Goal: Complete application form

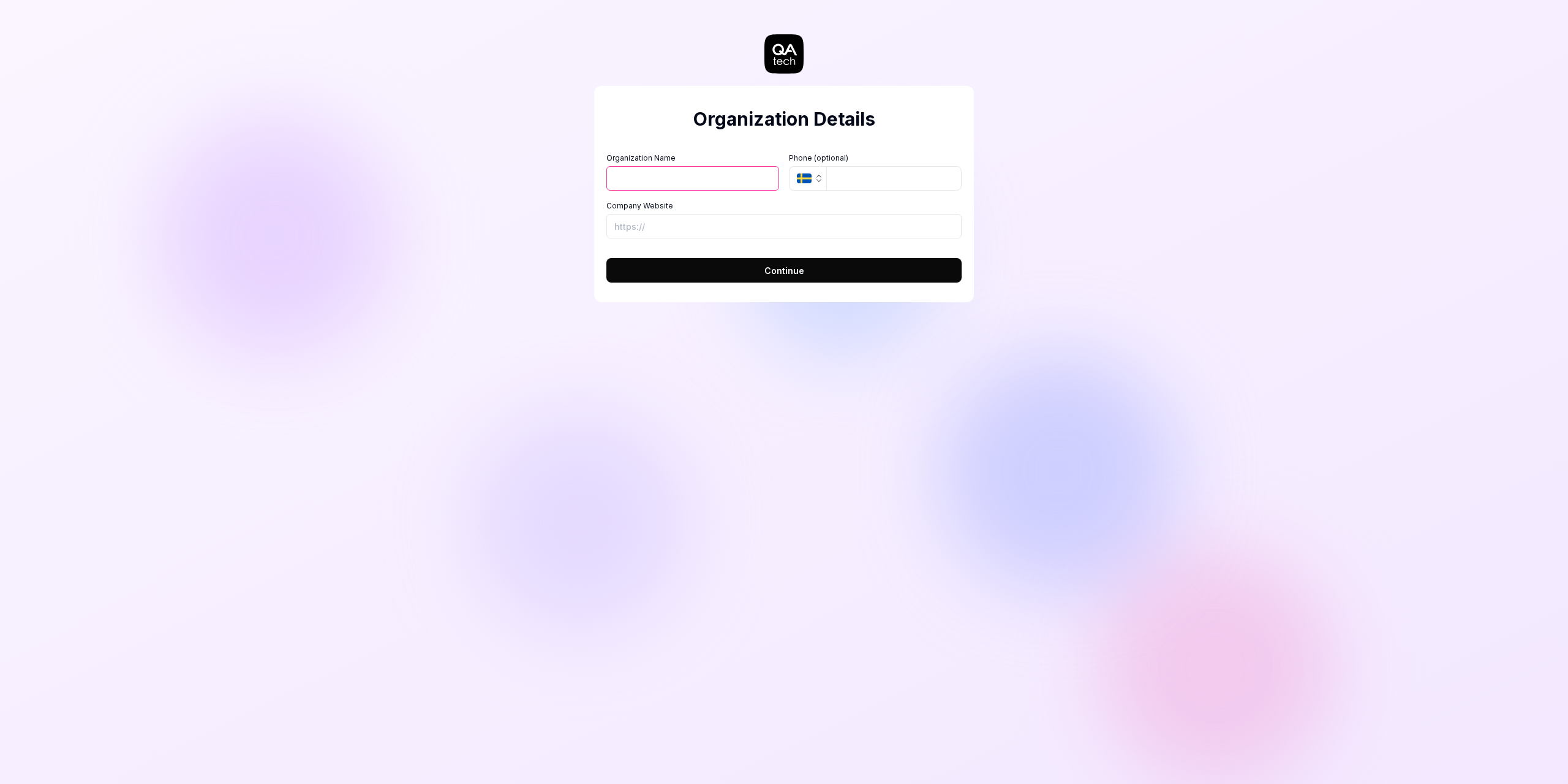
click at [664, 183] on input "Organization Name" at bounding box center [693, 178] width 173 height 25
type input "Sight Tech"
click at [703, 227] on input "Company Website" at bounding box center [784, 226] width 355 height 25
drag, startPoint x: 820, startPoint y: 226, endPoint x: 753, endPoint y: 227, distance: 67.0
click at [753, 227] on input "[URL][DOMAIN_NAME]" at bounding box center [784, 226] width 355 height 25
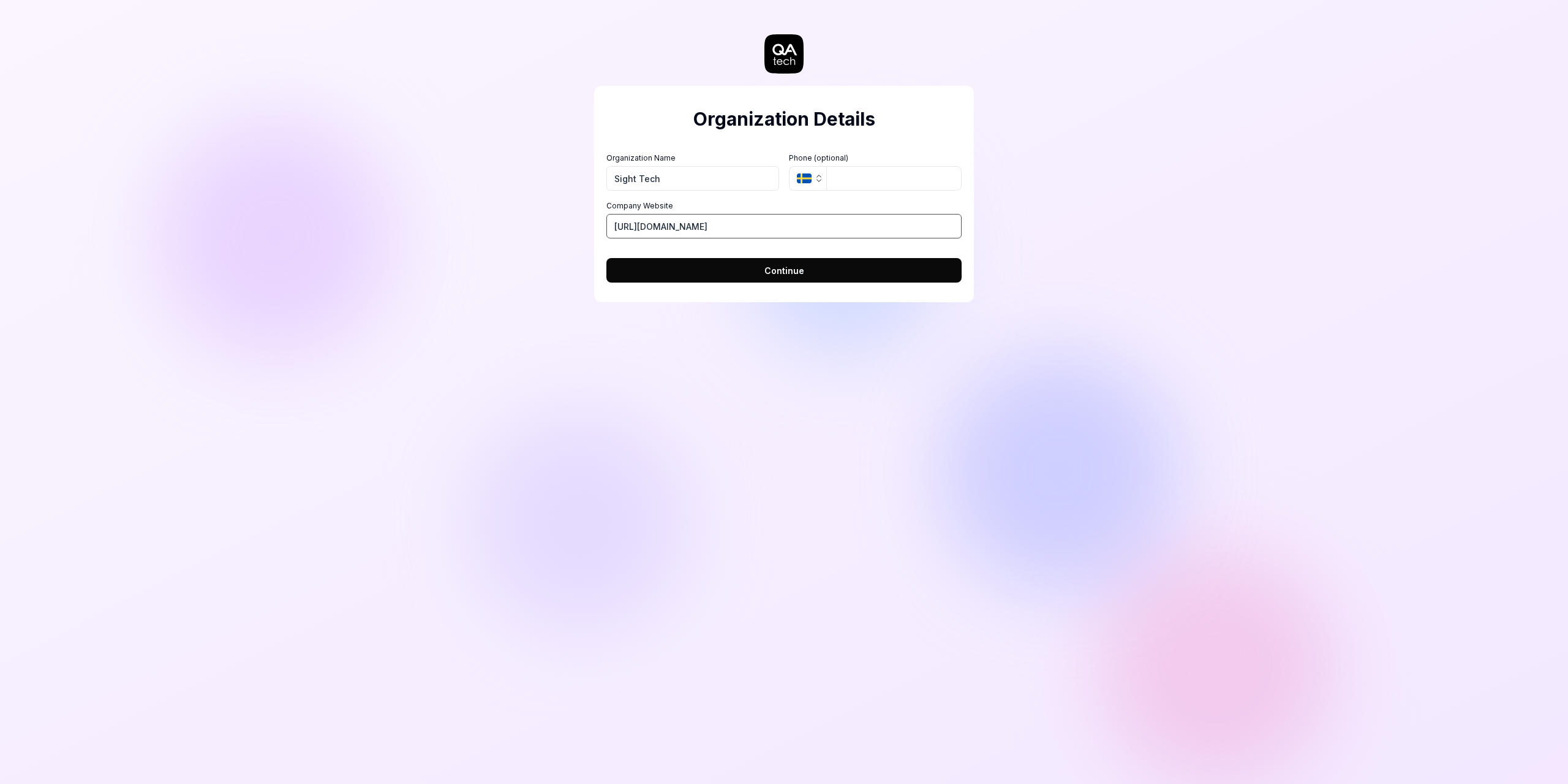
type input "[URL][DOMAIN_NAME]"
click at [777, 270] on span "Continue" at bounding box center [784, 270] width 39 height 13
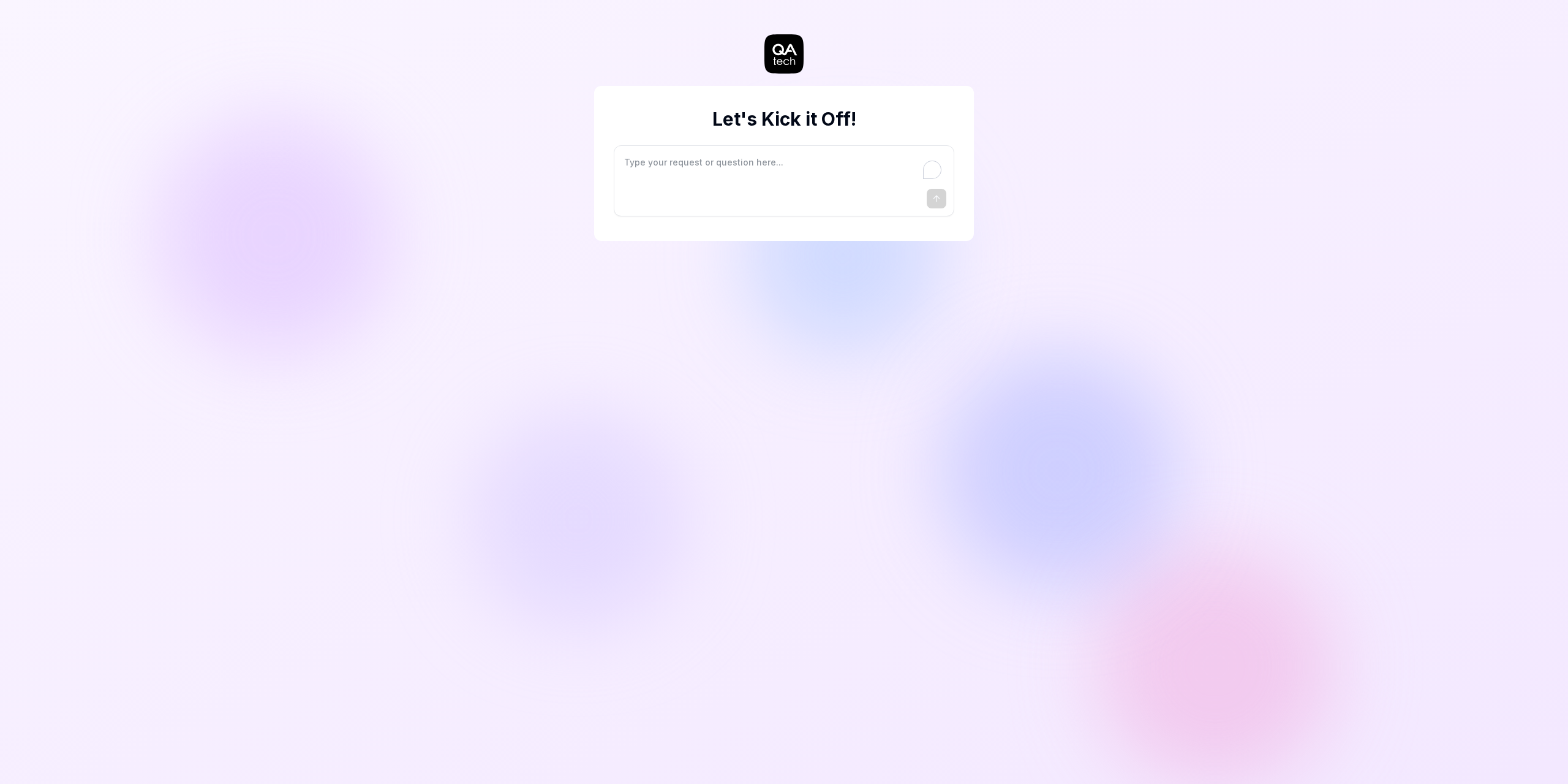
type textarea "*"
type textarea "I"
type textarea "*"
type textarea "I"
type textarea "*"
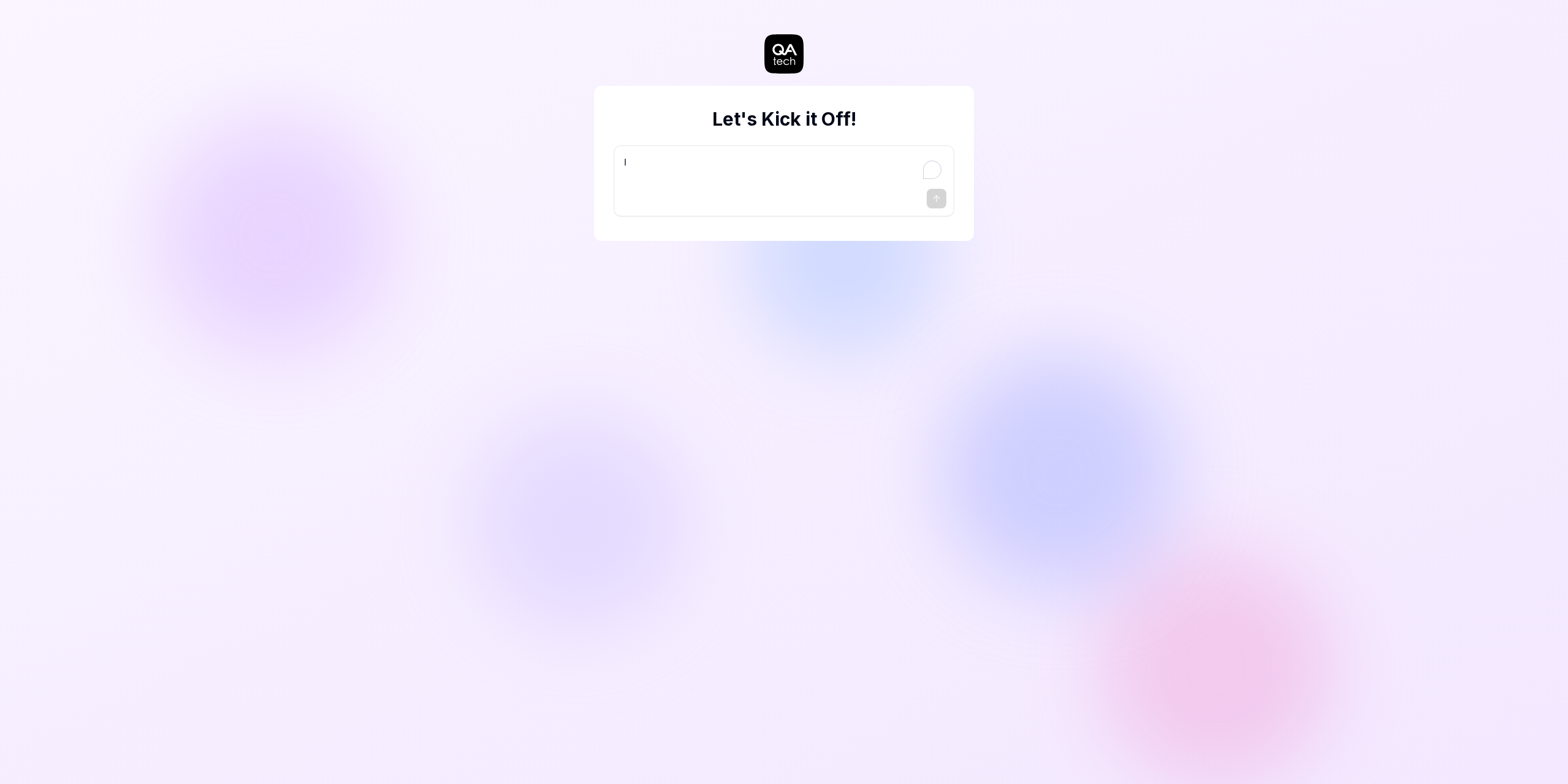
type textarea "I w"
type textarea "*"
type textarea "I wa"
type textarea "*"
type textarea "I wan"
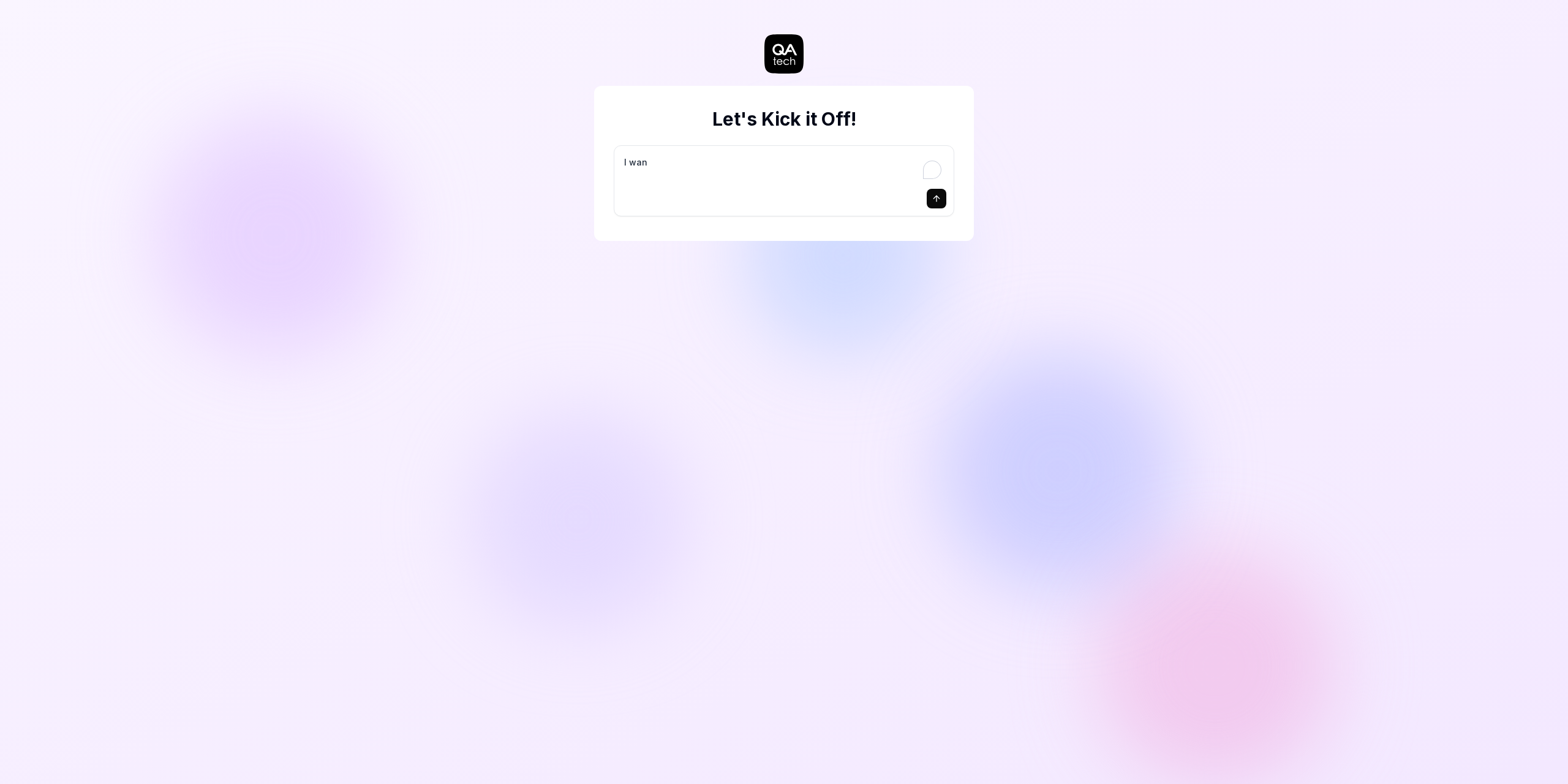
type textarea "*"
type textarea "I want"
type textarea "*"
type textarea "I want"
type textarea "*"
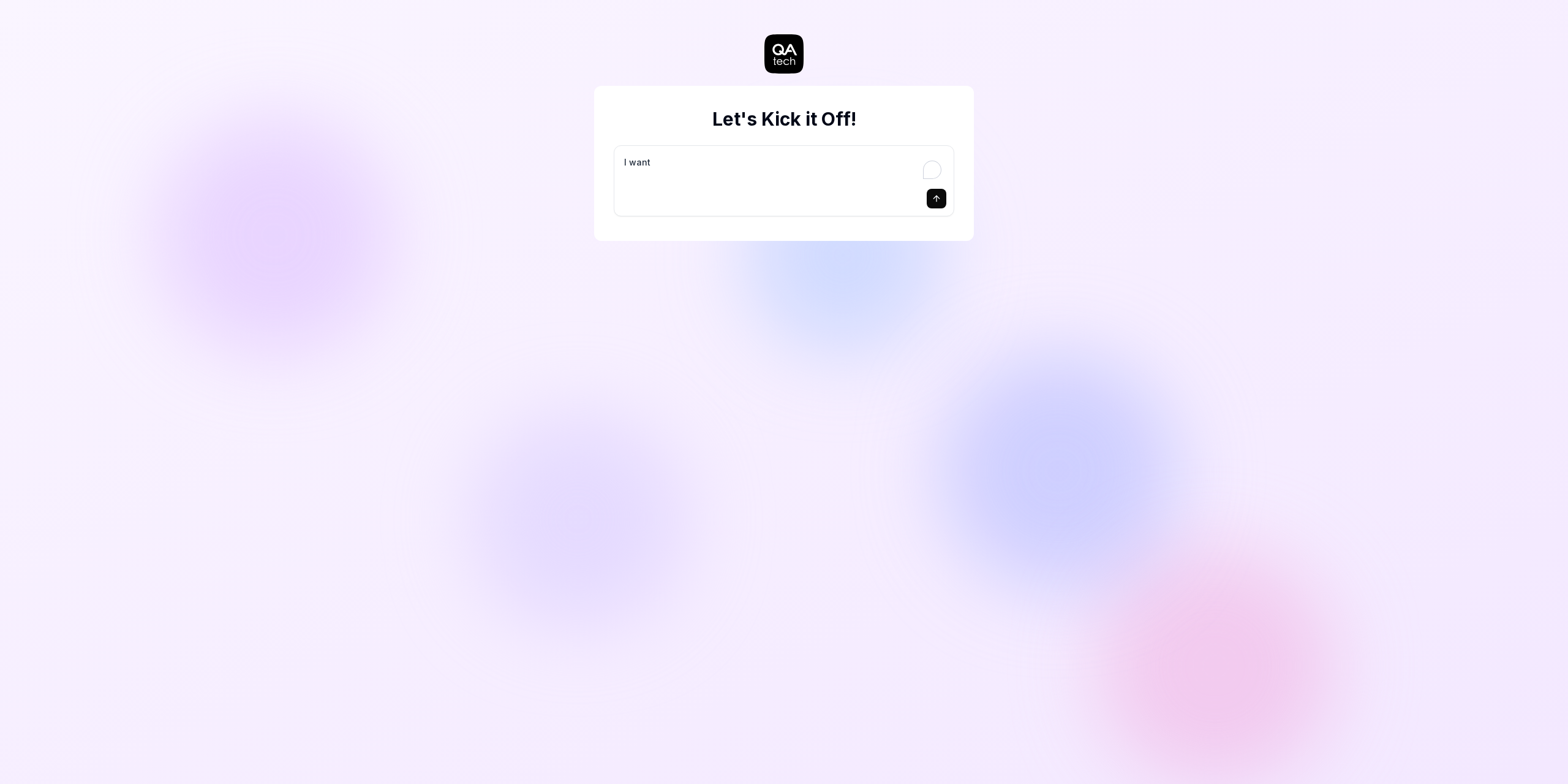
type textarea "I want a"
type textarea "*"
type textarea "I want a"
type textarea "*"
type textarea "I want a g"
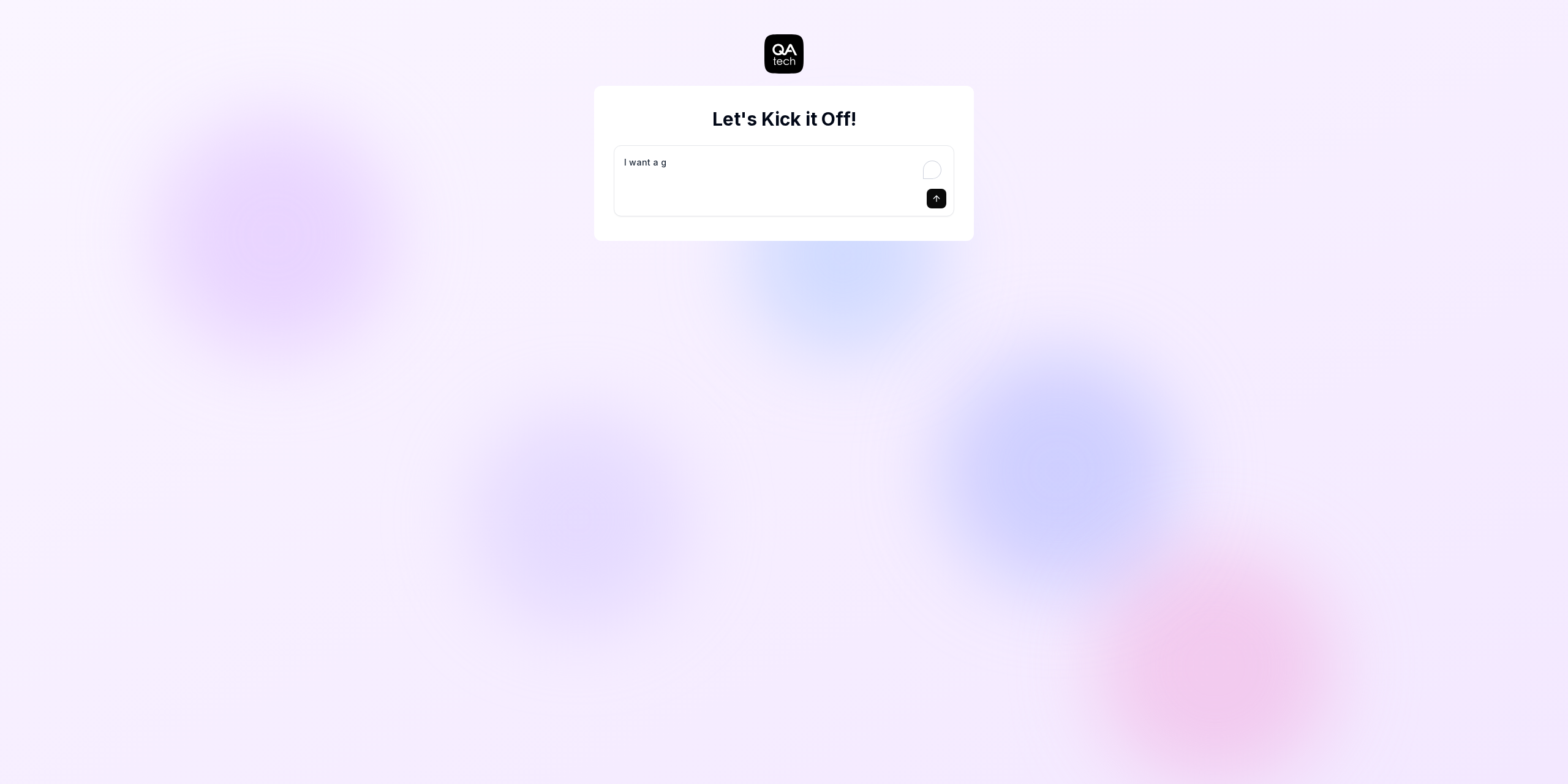
type textarea "*"
type textarea "I want a go"
type textarea "*"
type textarea "I want a goo"
type textarea "*"
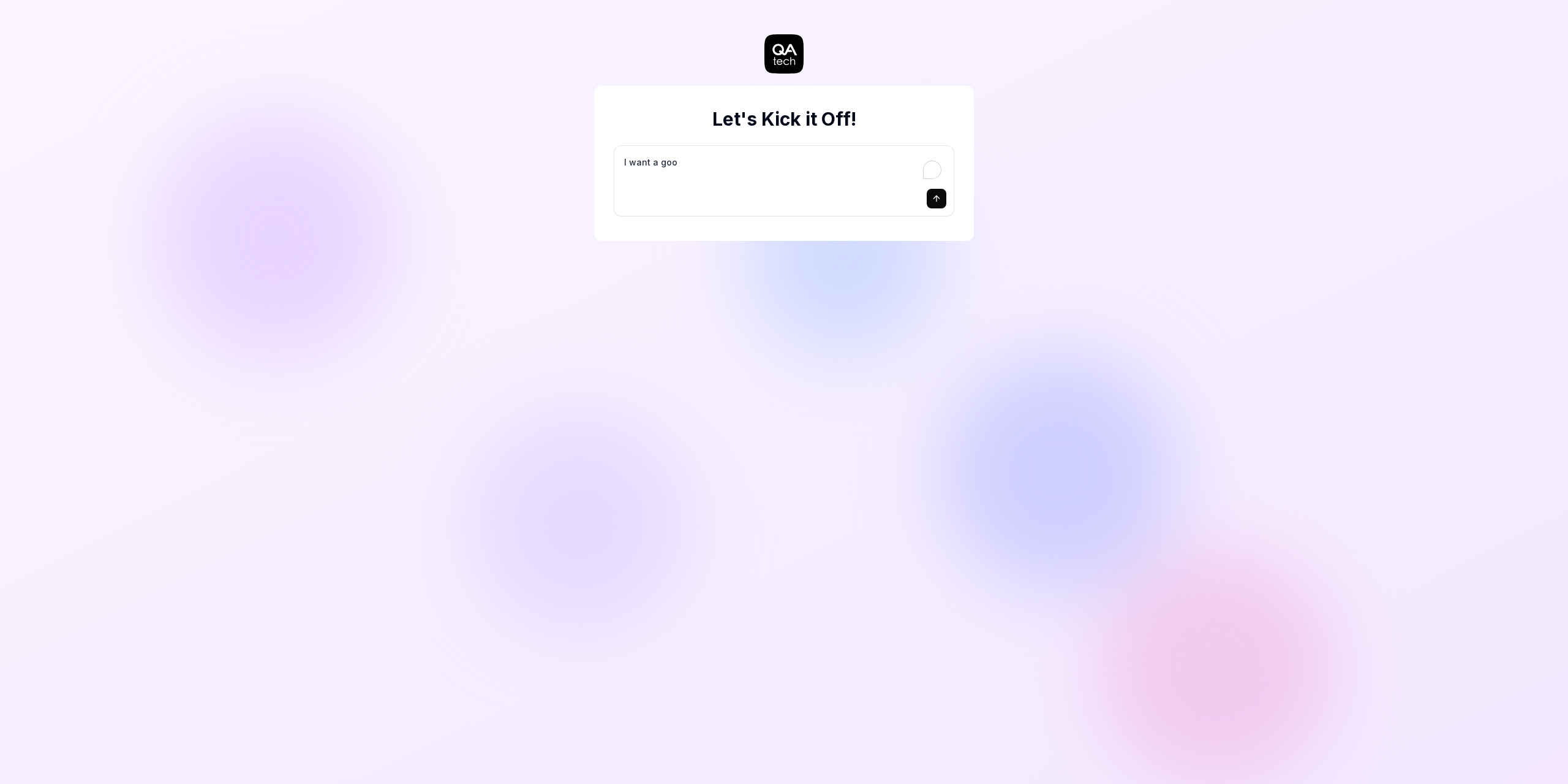
type textarea "I want a good"
type textarea "*"
type textarea "I want a good"
type textarea "*"
type textarea "I want a good t"
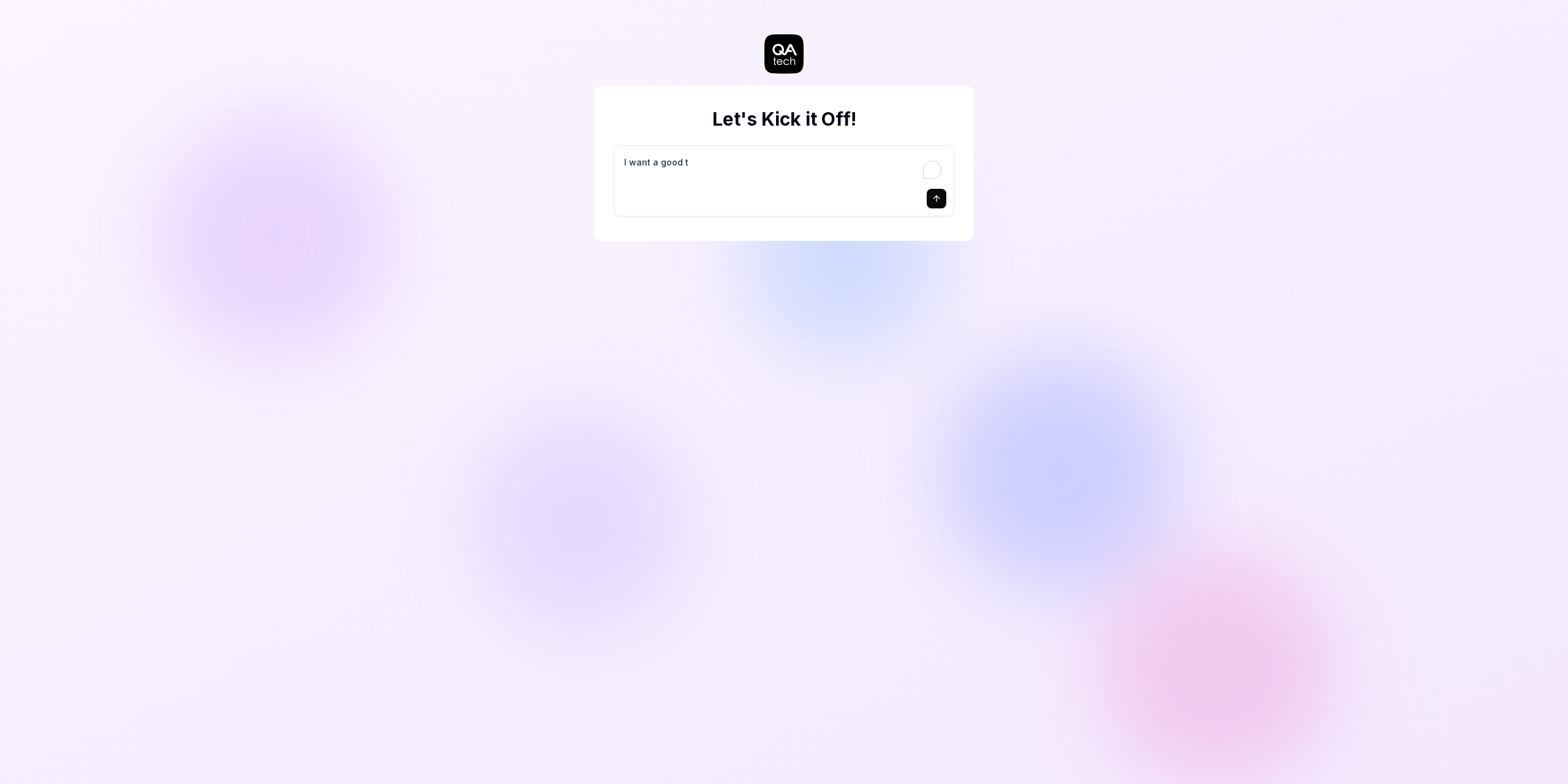
type textarea "*"
type textarea "I want a good te"
type textarea "*"
type textarea "I want a good tes"
type textarea "*"
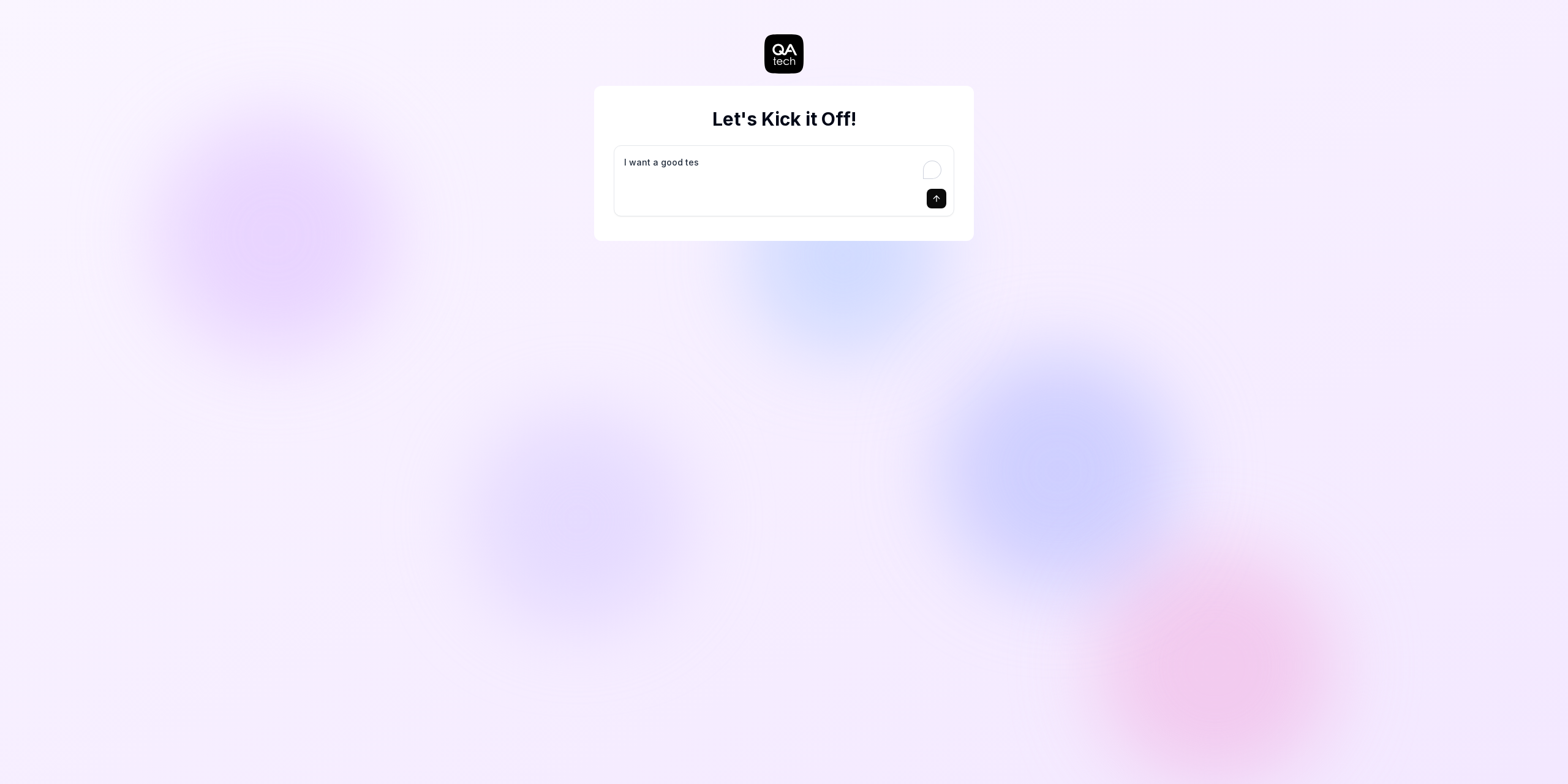
type textarea "I want a good test"
type textarea "*"
type textarea "I want a good test"
type textarea "*"
type textarea "I want a good test s"
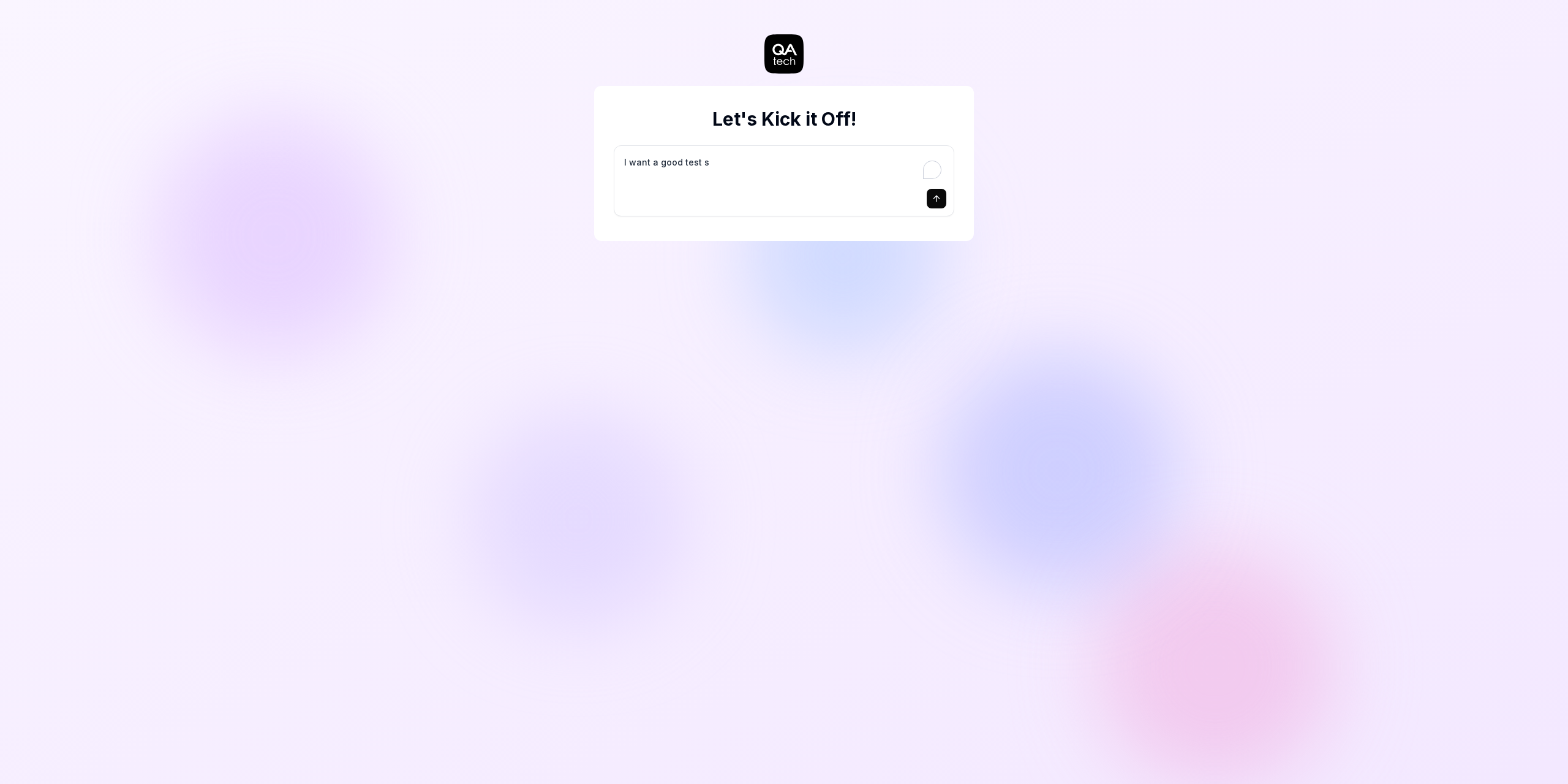
type textarea "*"
type textarea "I want a good test se"
type textarea "*"
type textarea "I want a good test set"
type textarea "*"
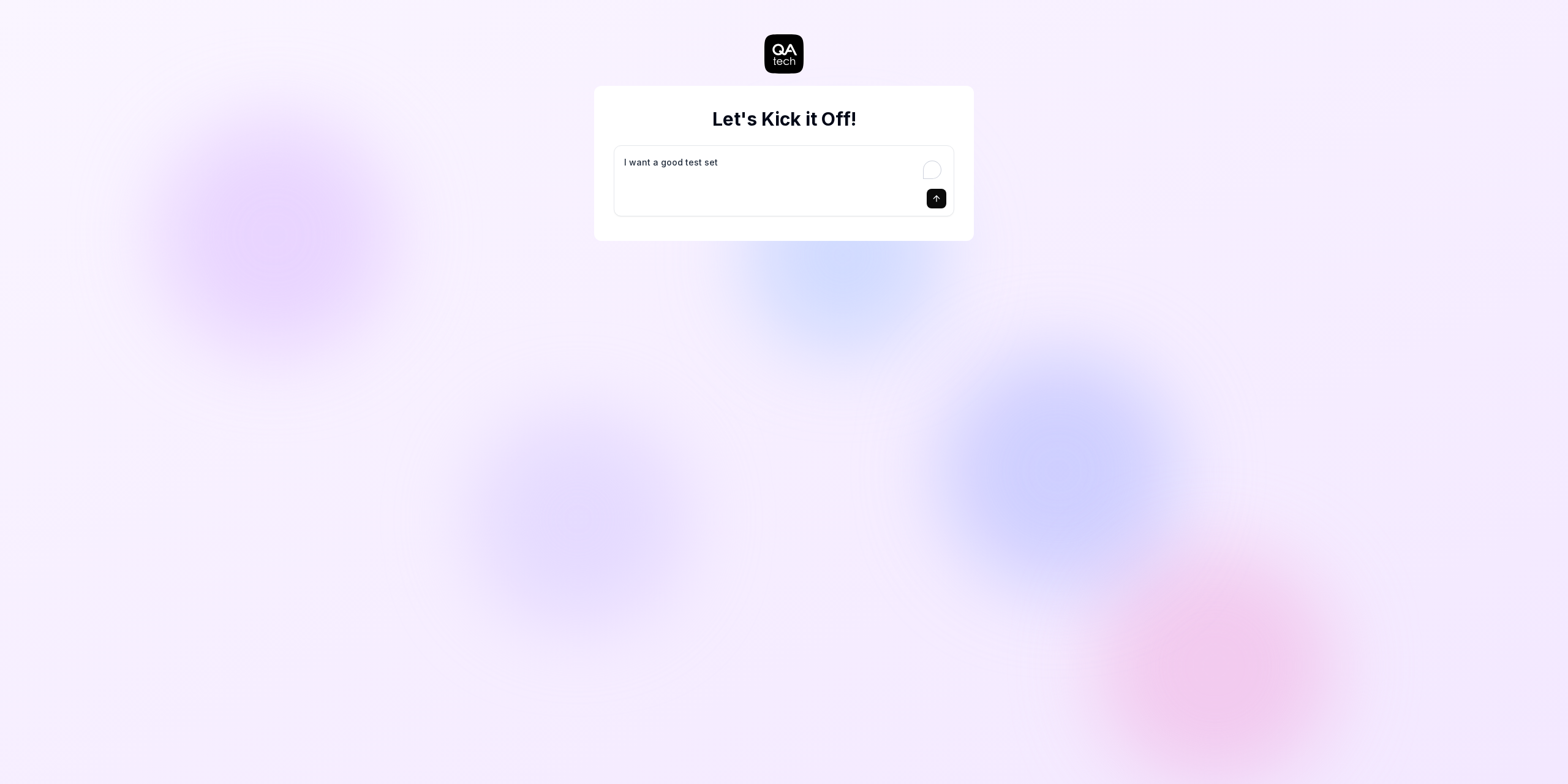
type textarea "I want a good test setu"
type textarea "*"
type textarea "I want a good test setup"
type textarea "*"
type textarea "I want a good test setup"
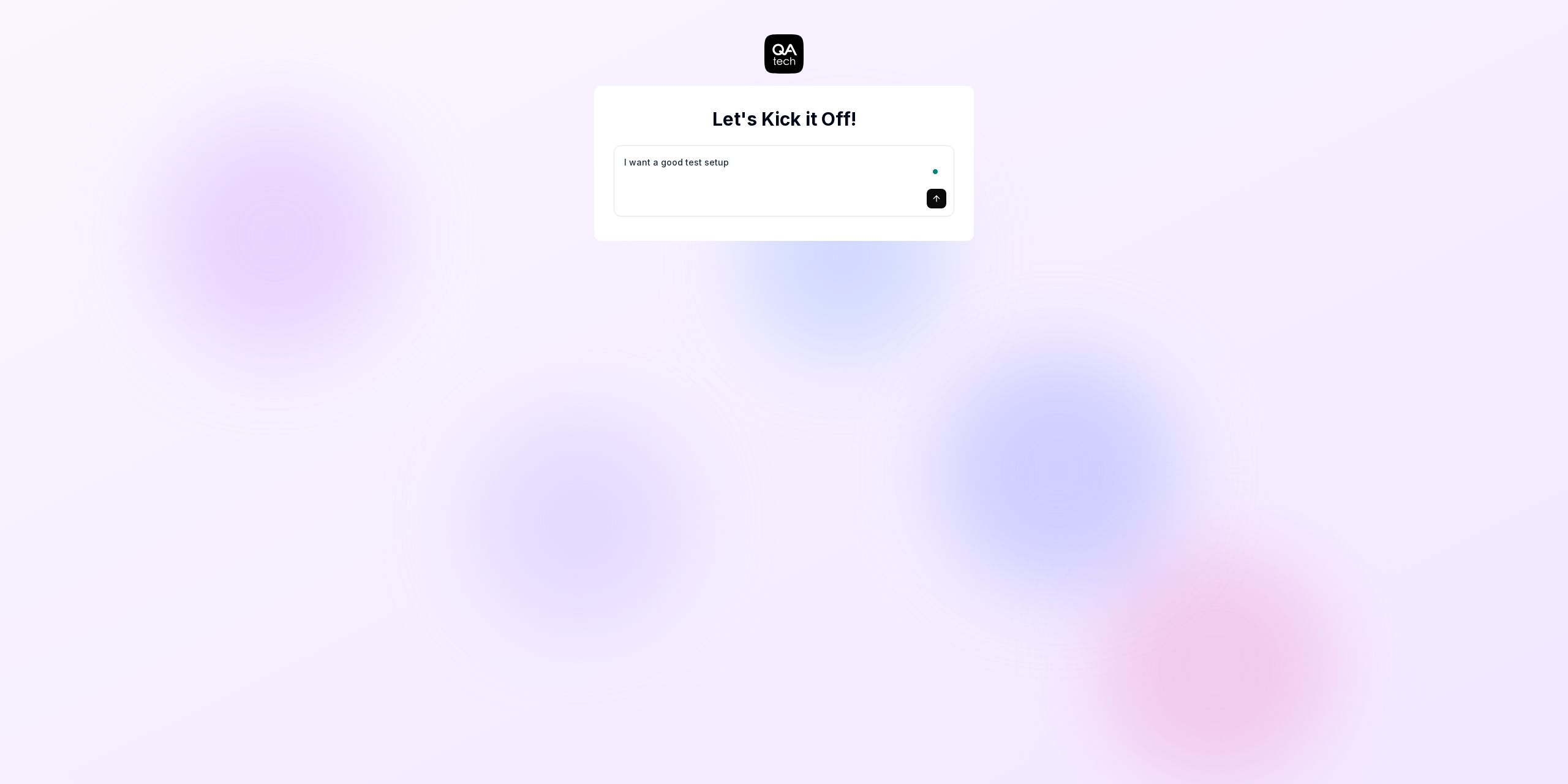
type textarea "*"
type textarea "I want a good test setup f"
type textarea "*"
type textarea "I want a good test setup fo"
type textarea "*"
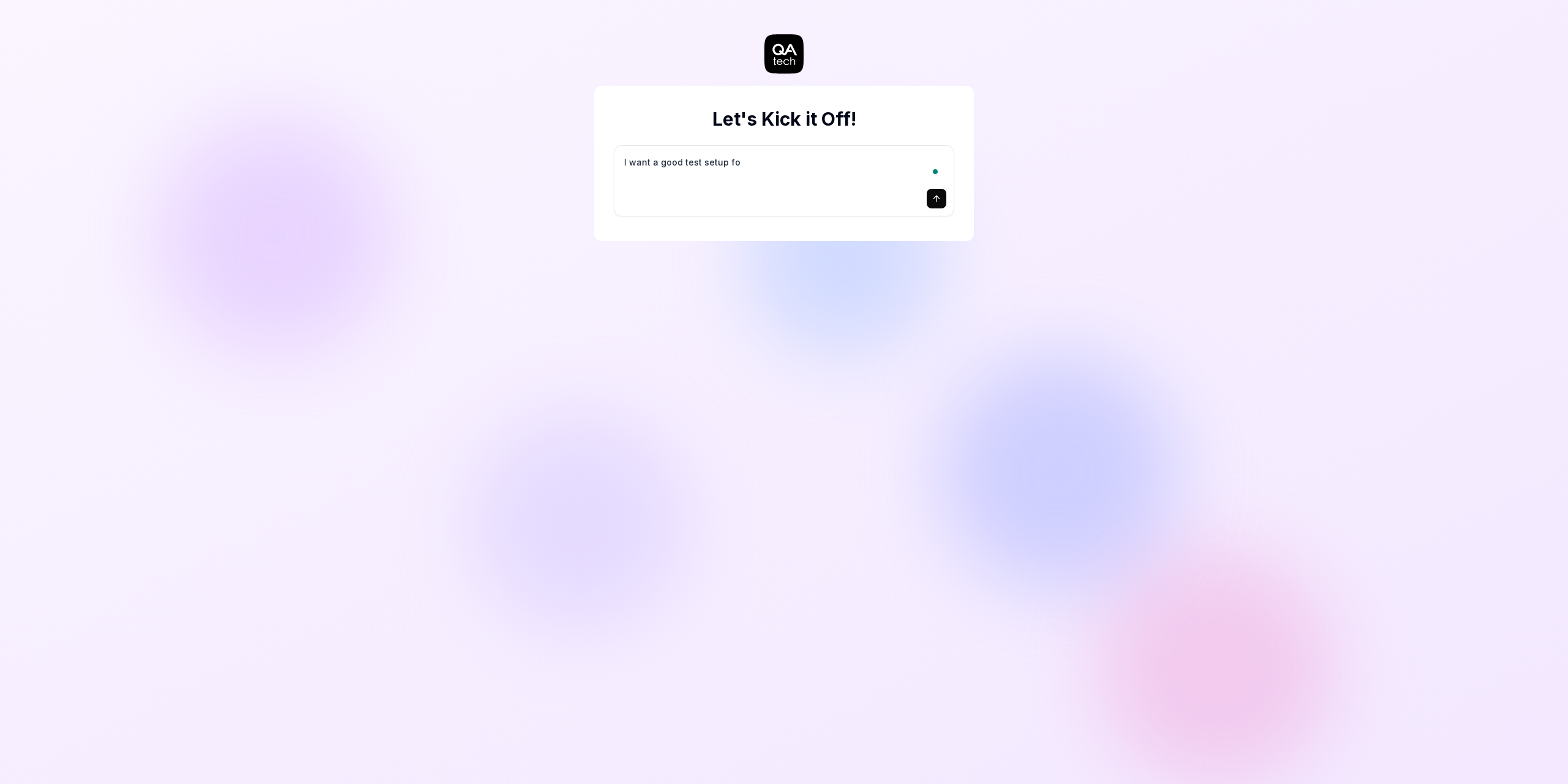
type textarea "I want a good test setup for"
type textarea "*"
type textarea "I want a good test setup for"
type textarea "*"
type textarea "I want a good test setup for m"
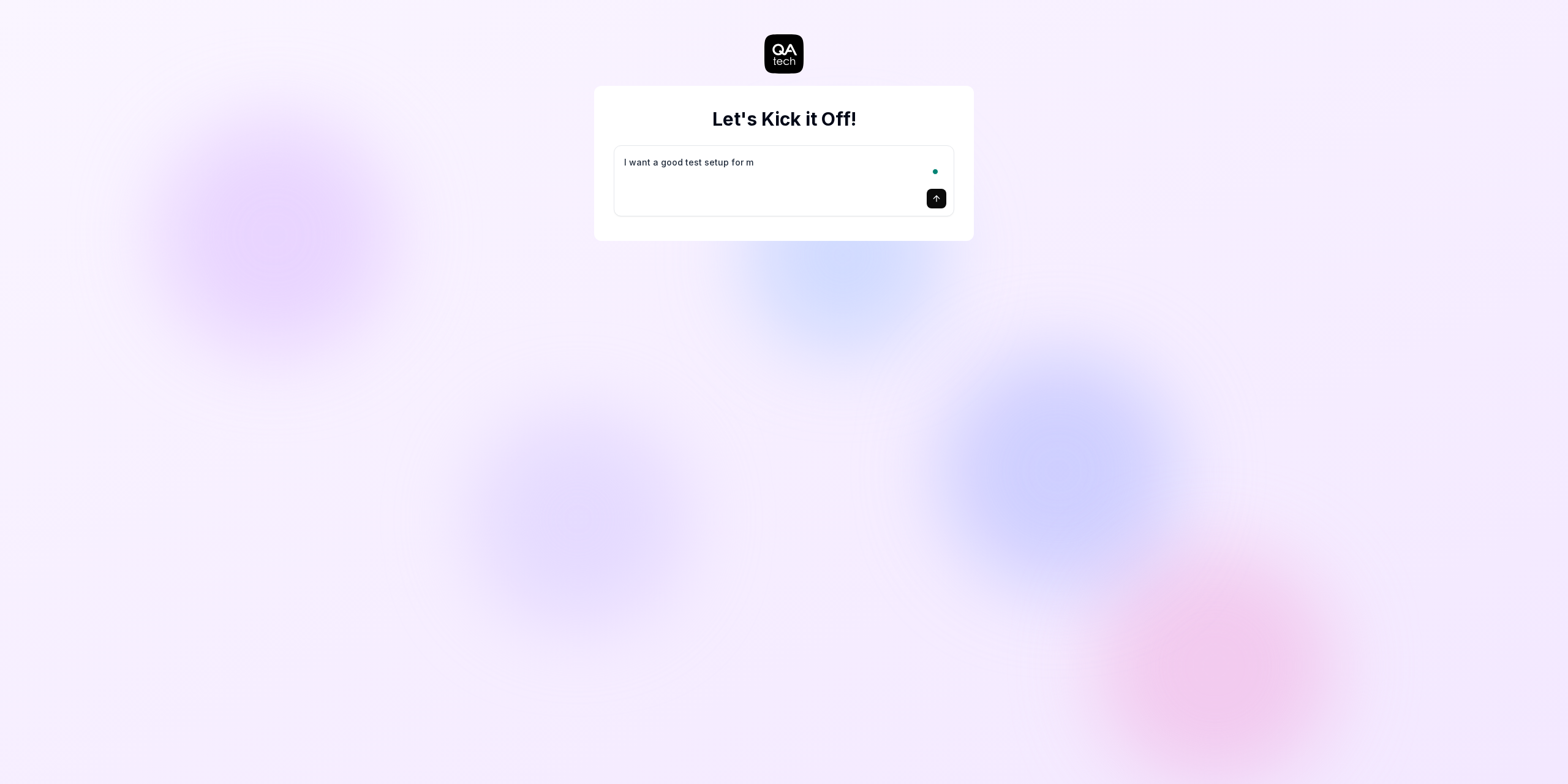
type textarea "*"
type textarea "I want a good test setup for my"
type textarea "*"
type textarea "I want a good test setup for my"
type textarea "*"
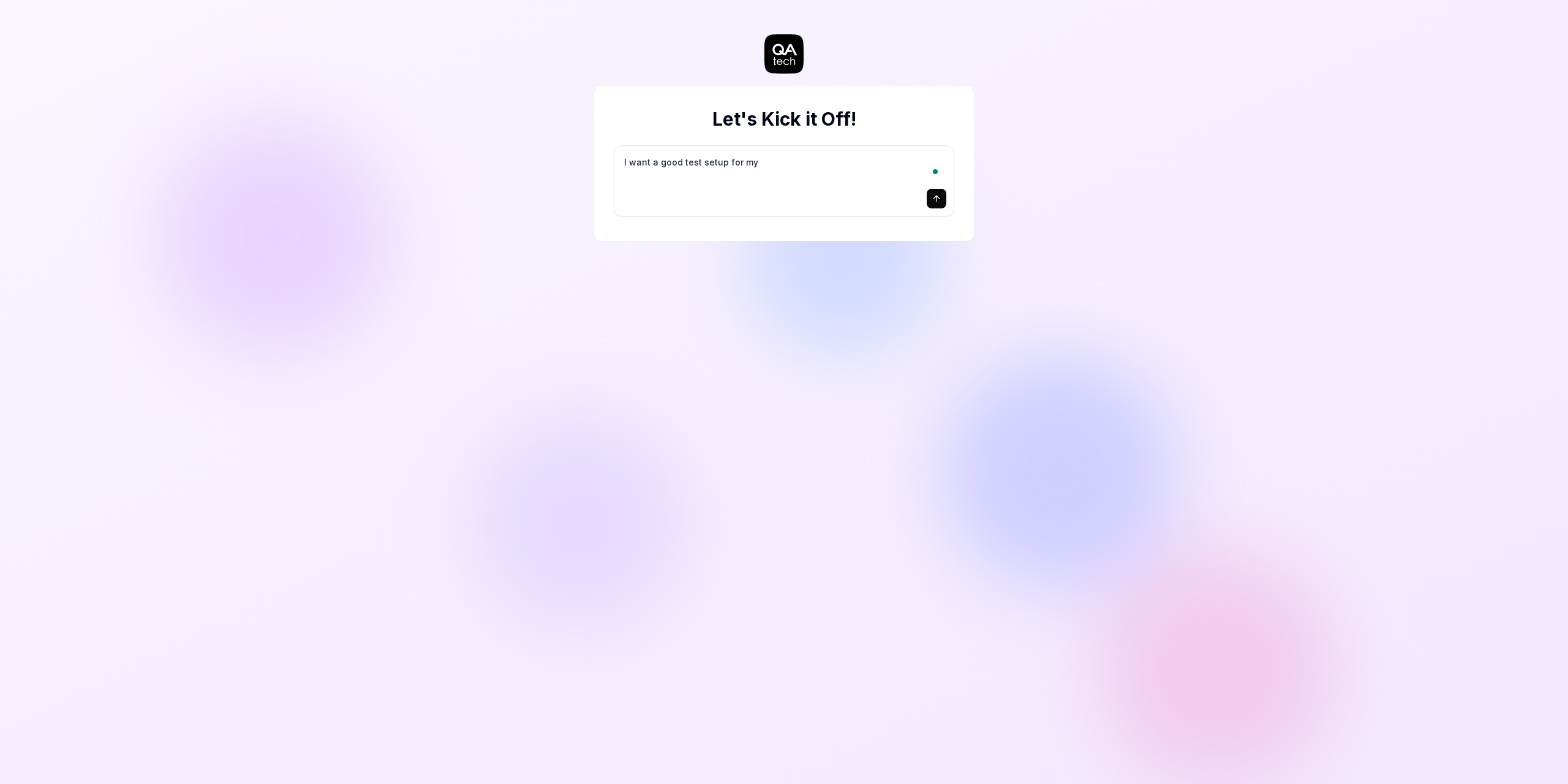
type textarea "I want a good test setup for my s"
type textarea "*"
type textarea "I want a good test setup for my si"
type textarea "*"
type textarea "I want a good test setup for my sit"
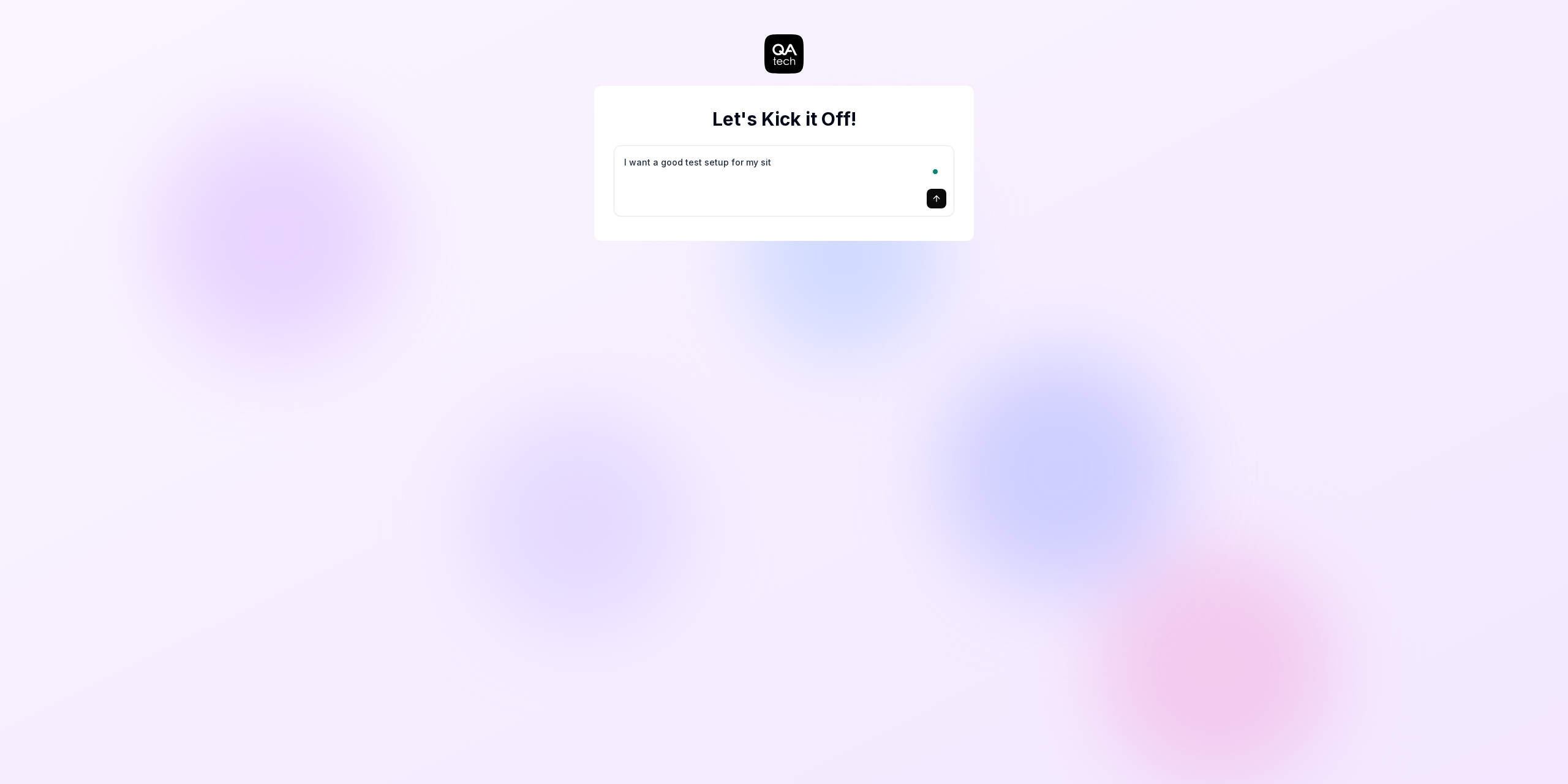
type textarea "*"
type textarea "I want a good test setup for my site"
type textarea "*"
type textarea "I want a good test setup for my site"
type textarea "*"
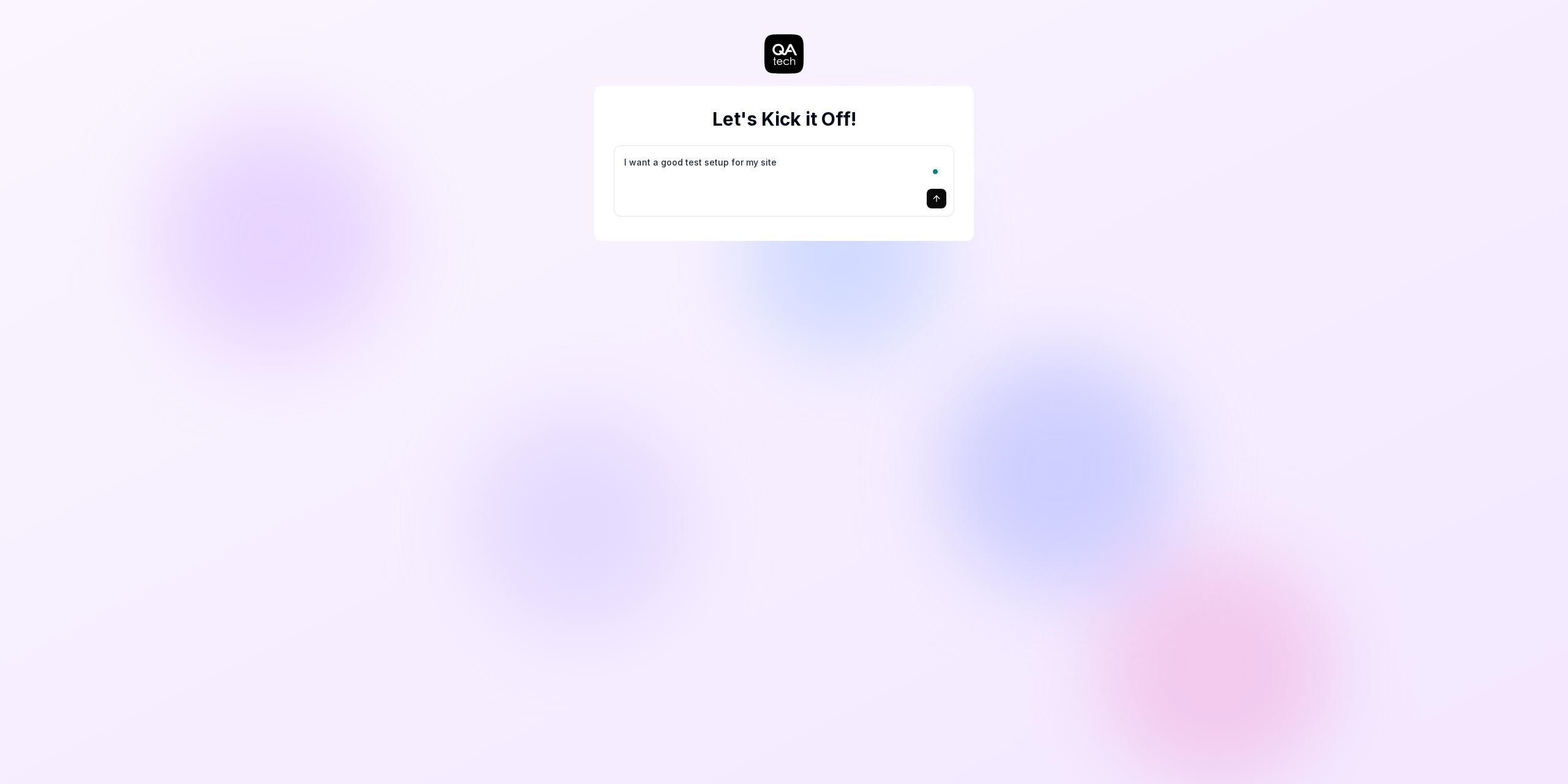
type textarea "I want a good test setup for my site -"
type textarea "*"
type textarea "I want a good test setup for my site -"
type textarea "*"
type textarea "I want a good test setup for my site - h"
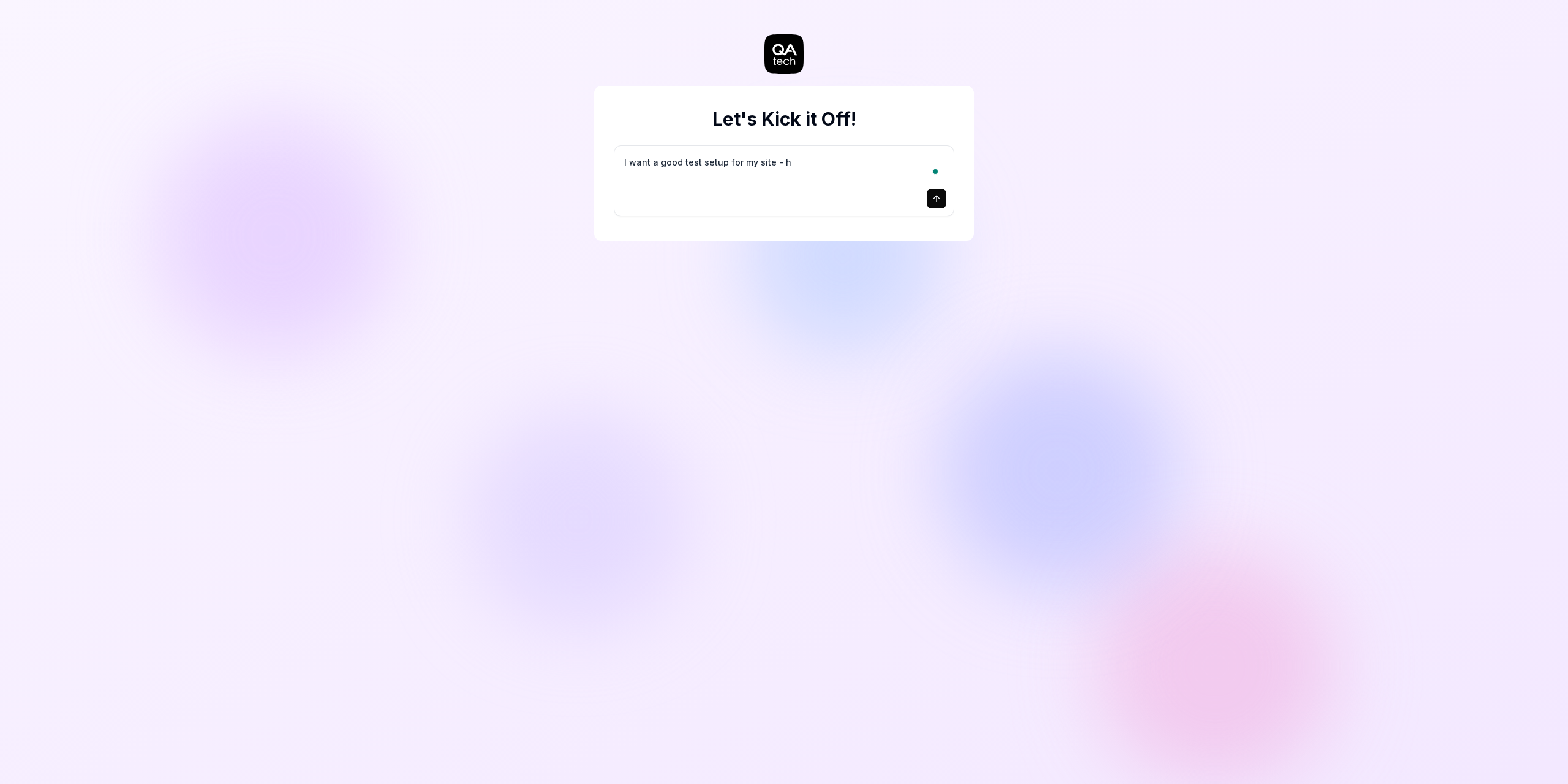
type textarea "*"
type textarea "I want a good test setup for my site - he"
type textarea "*"
type textarea "I want a good test setup for my site - hel"
type textarea "*"
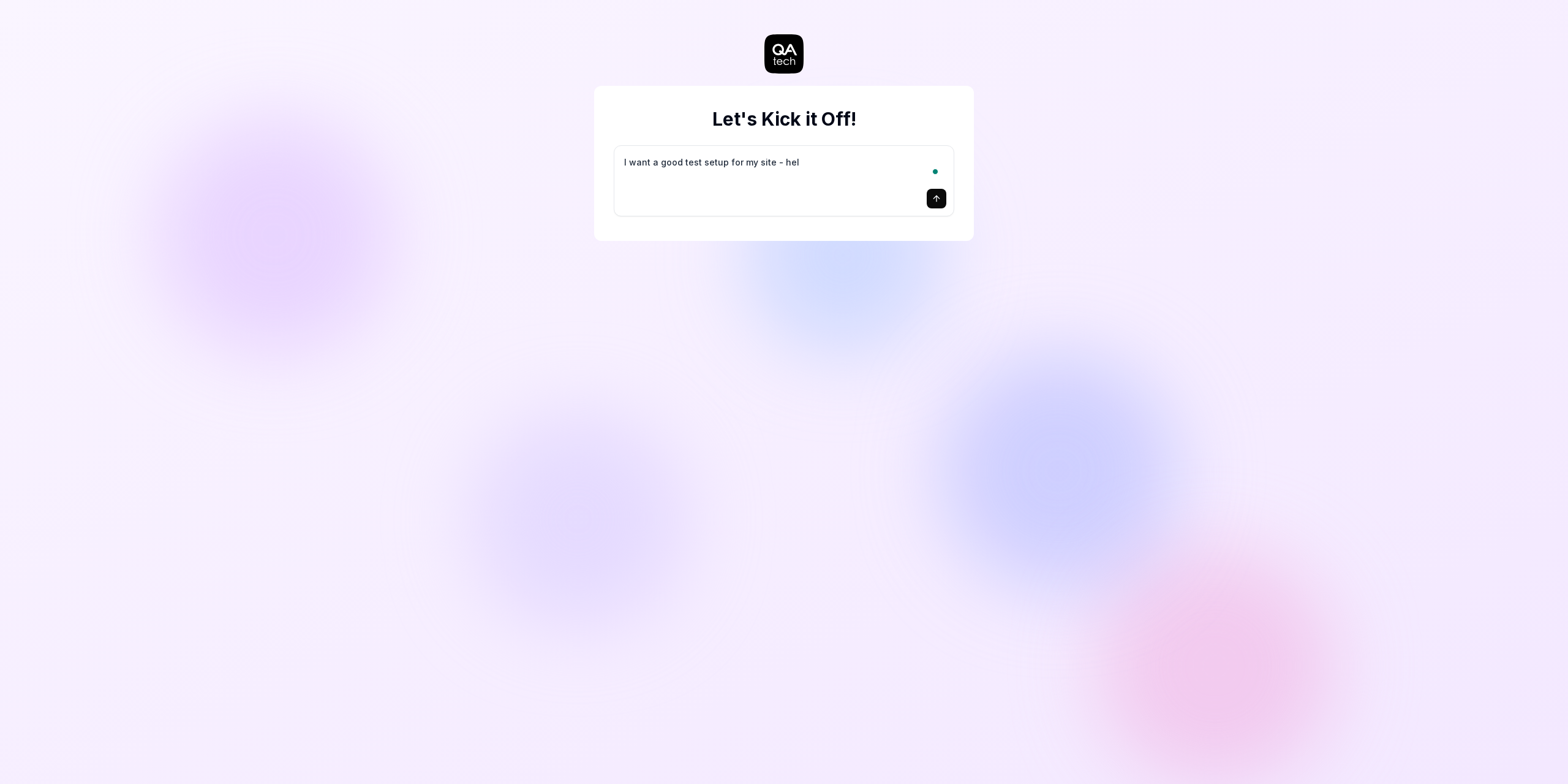
type textarea "I want a good test setup for my site - help"
type textarea "*"
type textarea "I want a good test setup for my site - help"
type textarea "*"
type textarea "I want a good test setup for my site - help m"
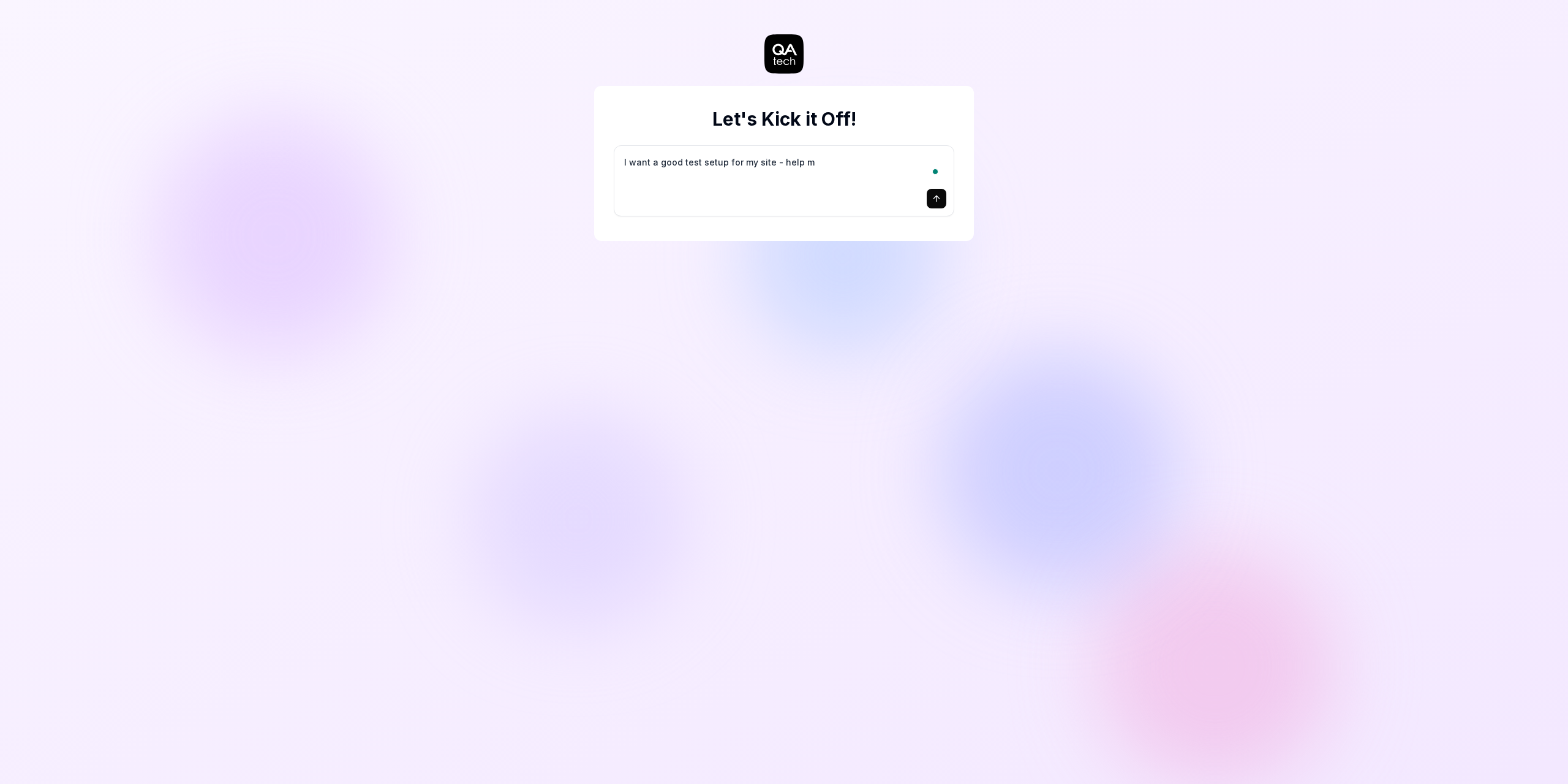
type textarea "*"
type textarea "I want a good test setup for my site - help me"
type textarea "*"
type textarea "I want a good test setup for my site - help me"
type textarea "*"
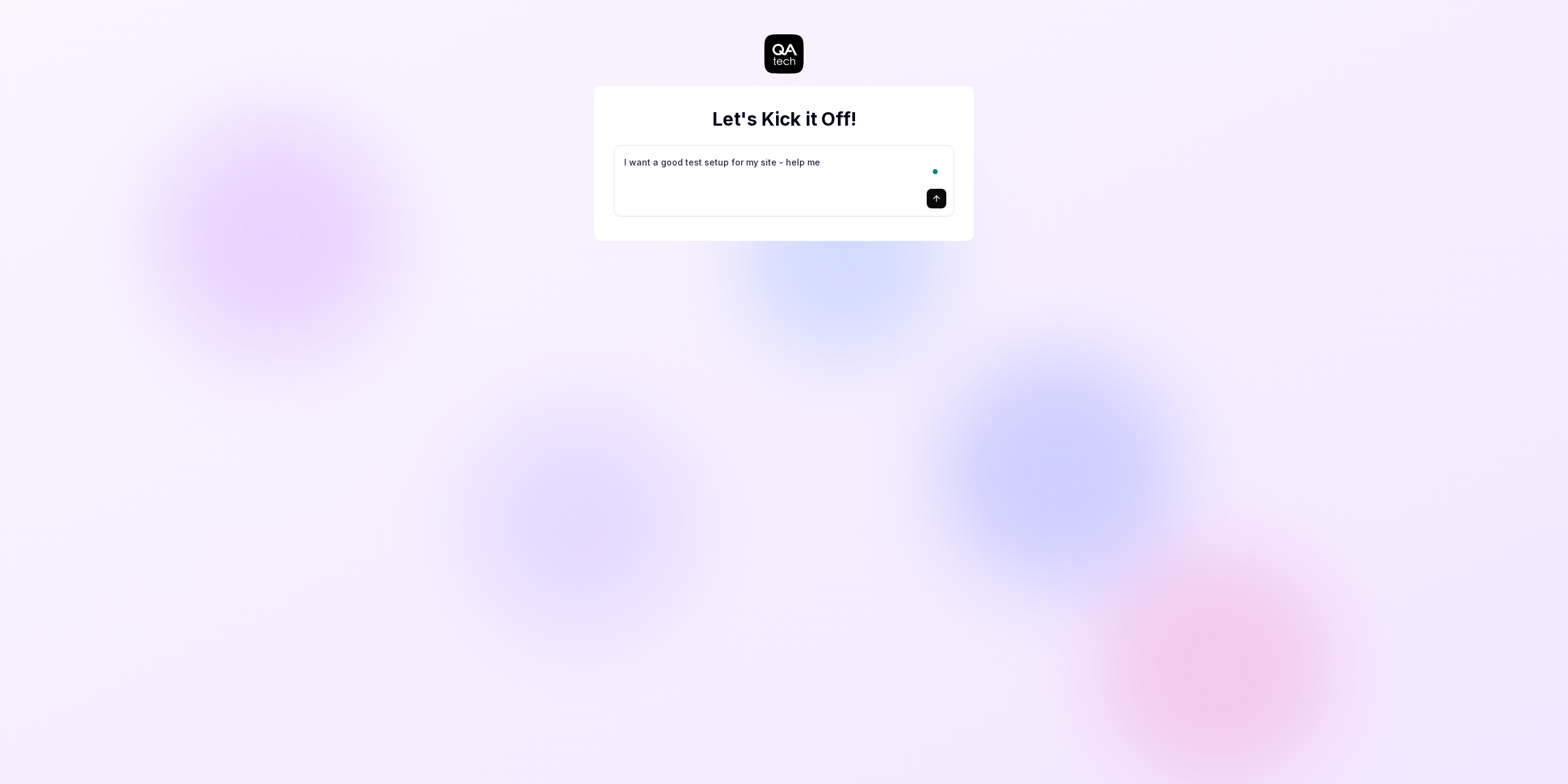
type textarea "I want a good test setup for my site - help me c"
type textarea "*"
type textarea "I want a good test setup for my site - help me cr"
type textarea "*"
type textarea "I want a good test setup for my site - help me cre"
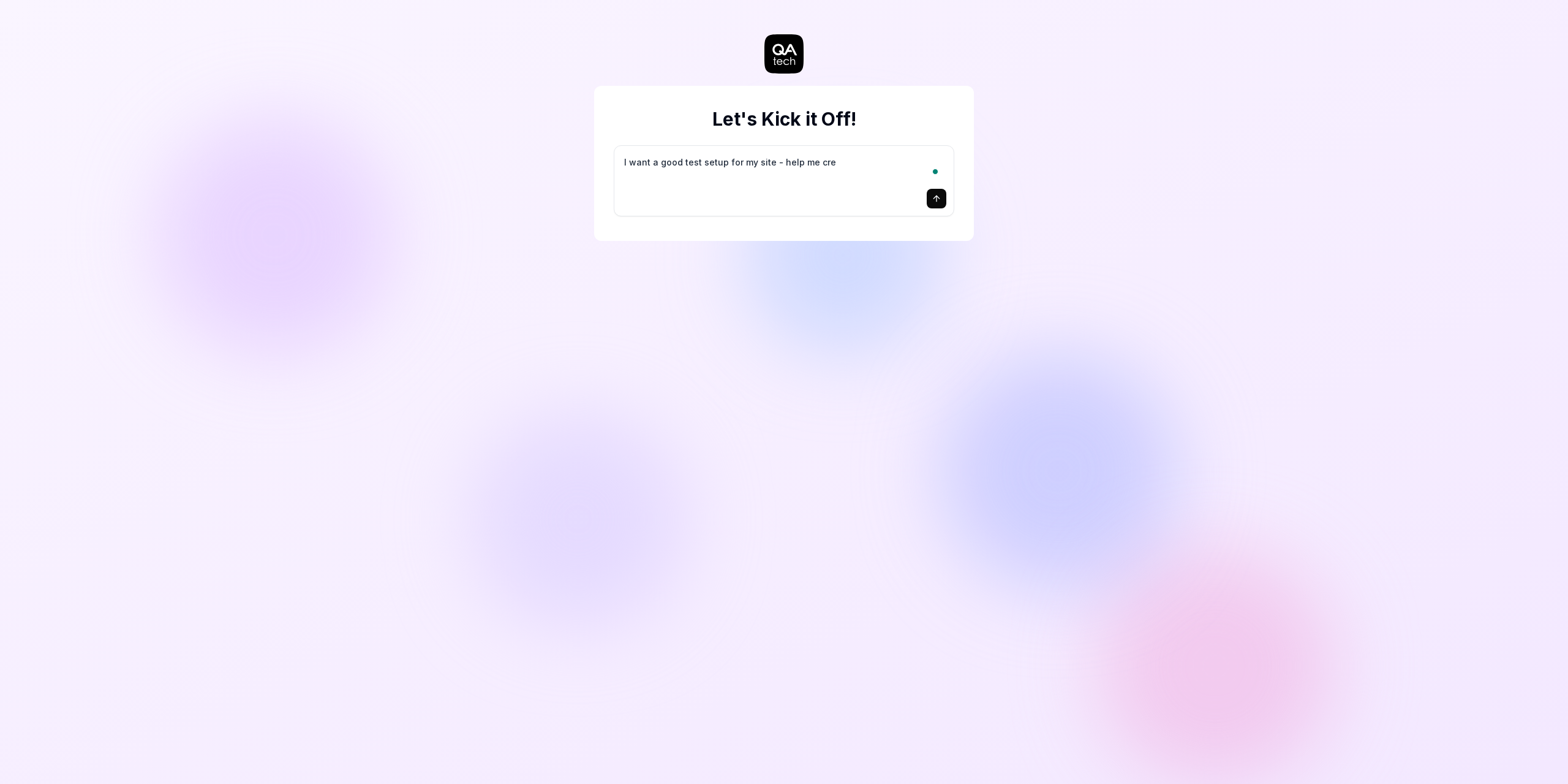
type textarea "*"
type textarea "I want a good test setup for my site - help me crea"
type textarea "*"
type textarea "I want a good test setup for my site - help me creat"
type textarea "*"
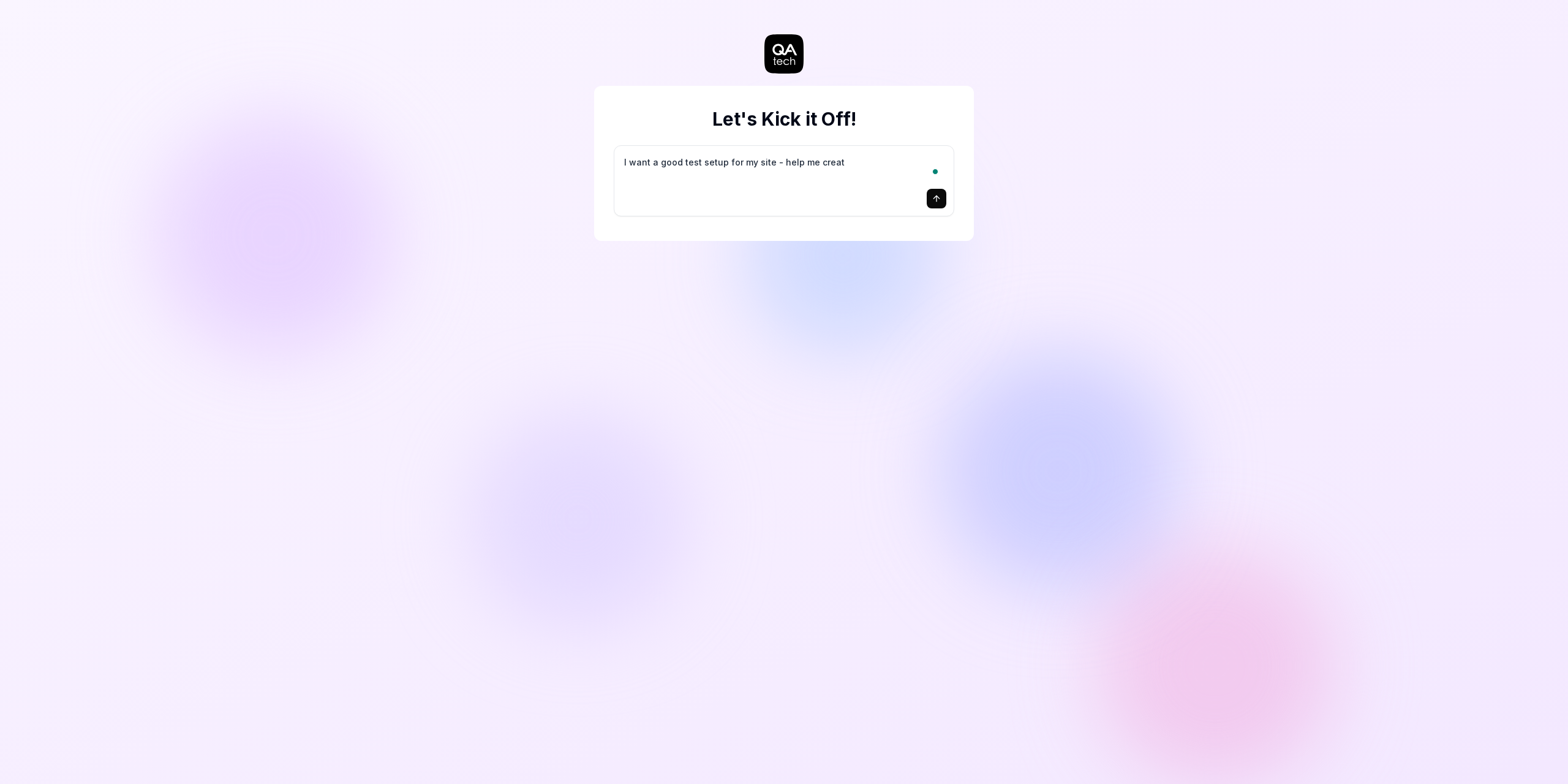
type textarea "I want a good test setup for my site - help me create"
type textarea "*"
type textarea "I want a good test setup for my site - help me create"
type textarea "*"
type textarea "I want a good test setup for my site - help me create t"
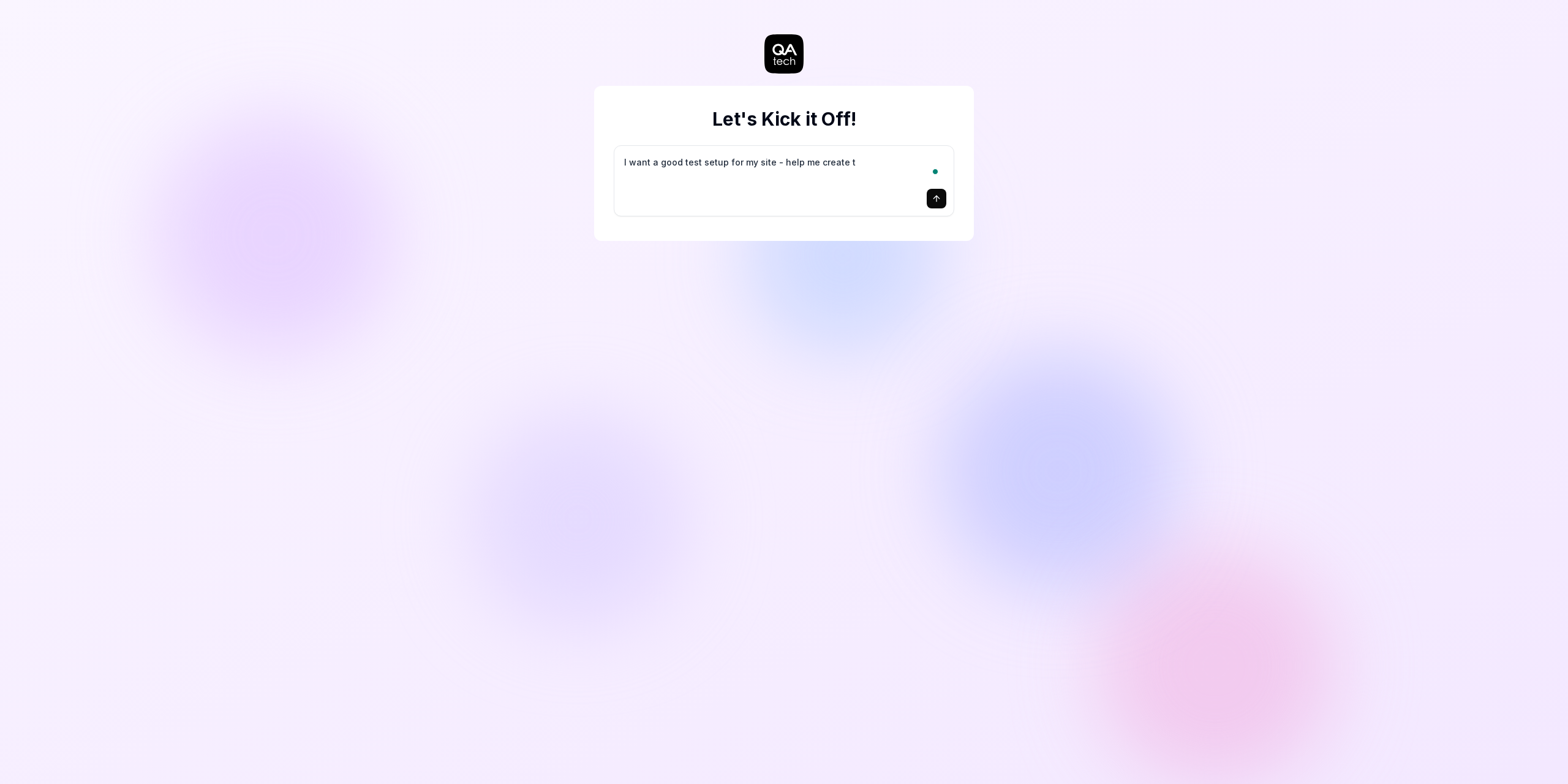
type textarea "*"
type textarea "I want a good test setup for my site - help me create th"
type textarea "*"
type textarea "I want a good test setup for my site - help me create the"
type textarea "*"
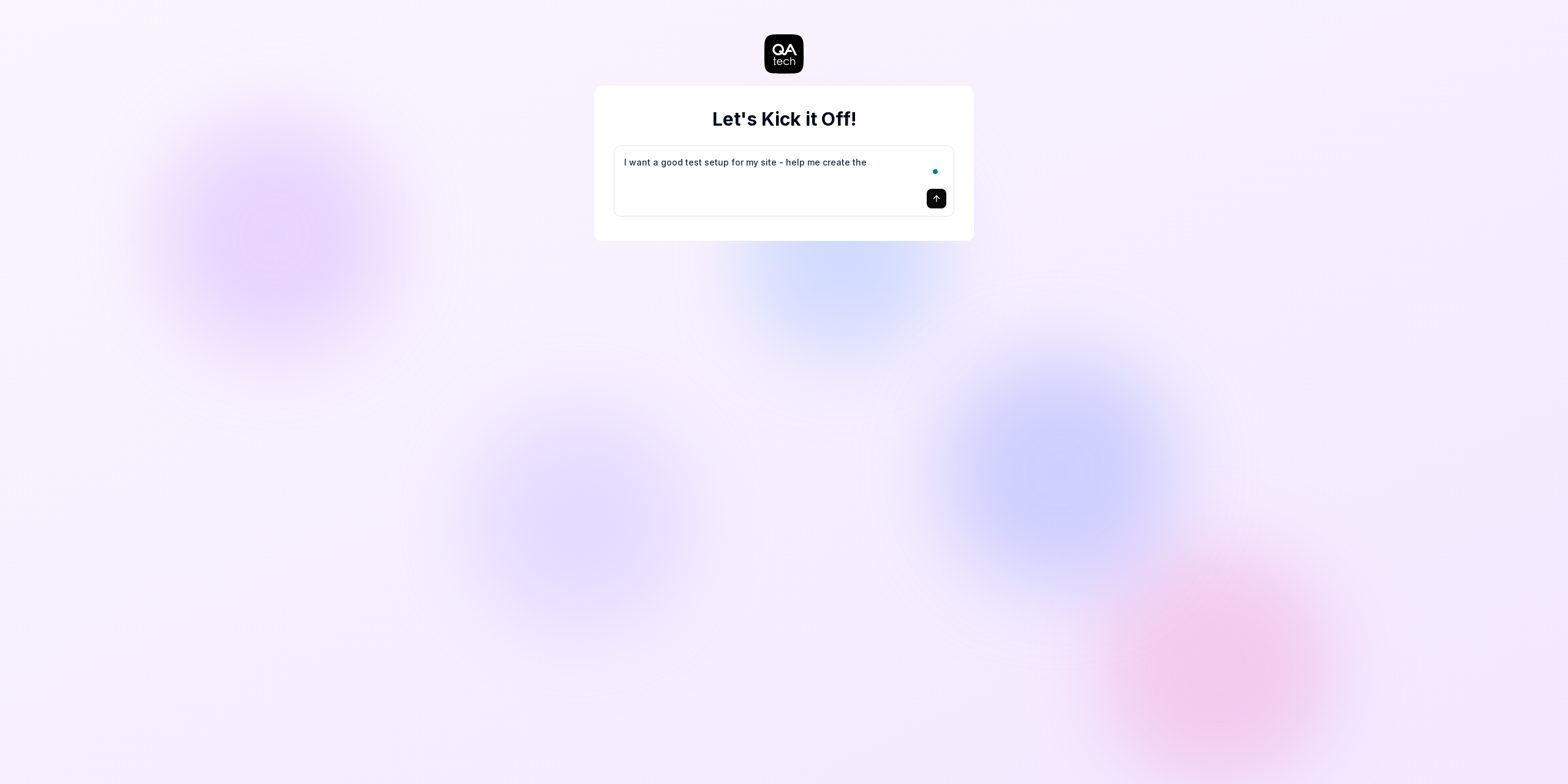
type textarea "I want a good test setup for my site - help me create the"
type textarea "*"
type textarea "I want a good test setup for my site - help me create the f"
type textarea "*"
type textarea "I want a good test setup for my site - help me create the fi"
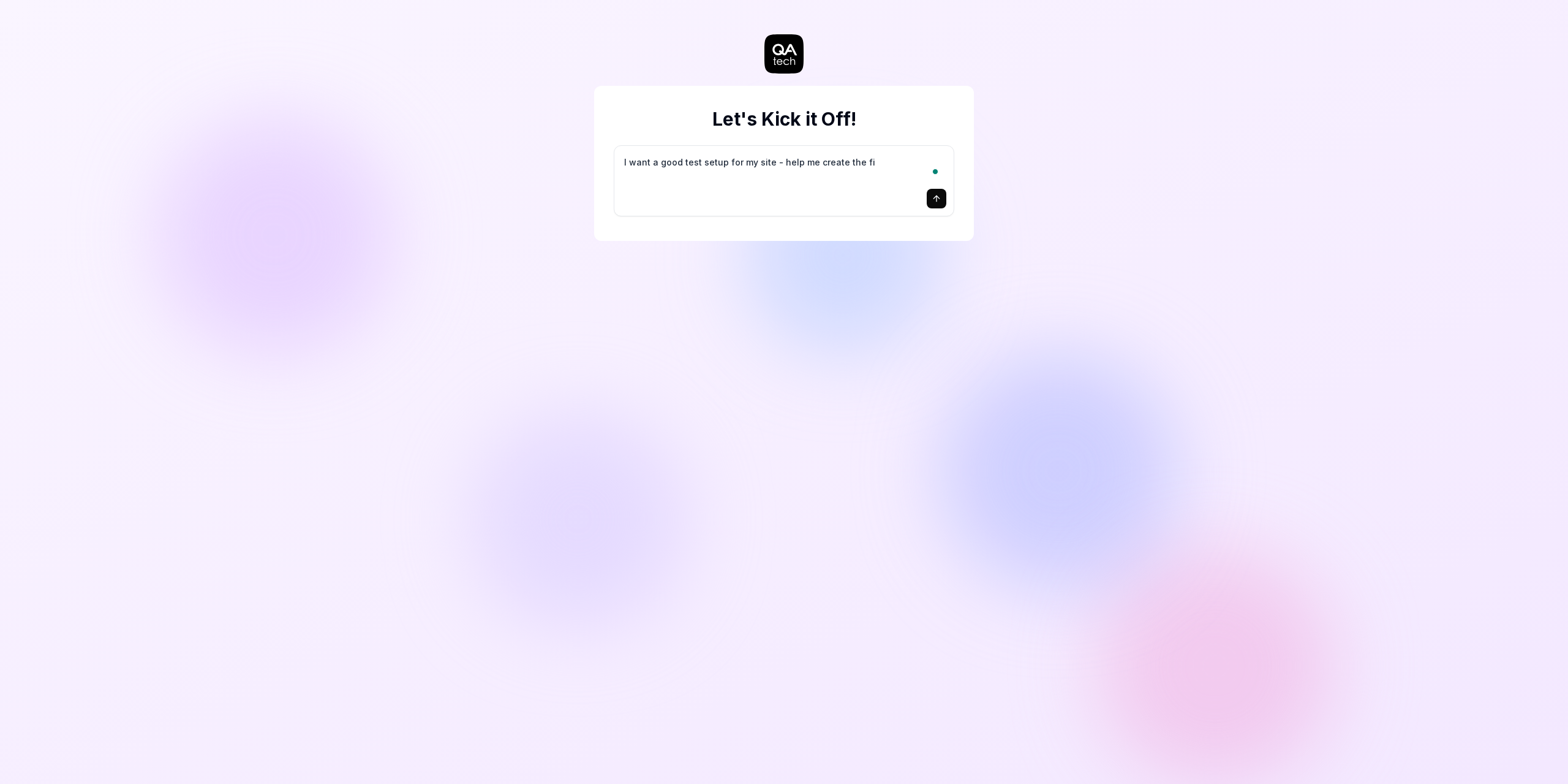
type textarea "*"
type textarea "I want a good test setup for my site - help me create the fir"
type textarea "*"
type textarea "I want a good test setup for my site - help me create the firs"
type textarea "*"
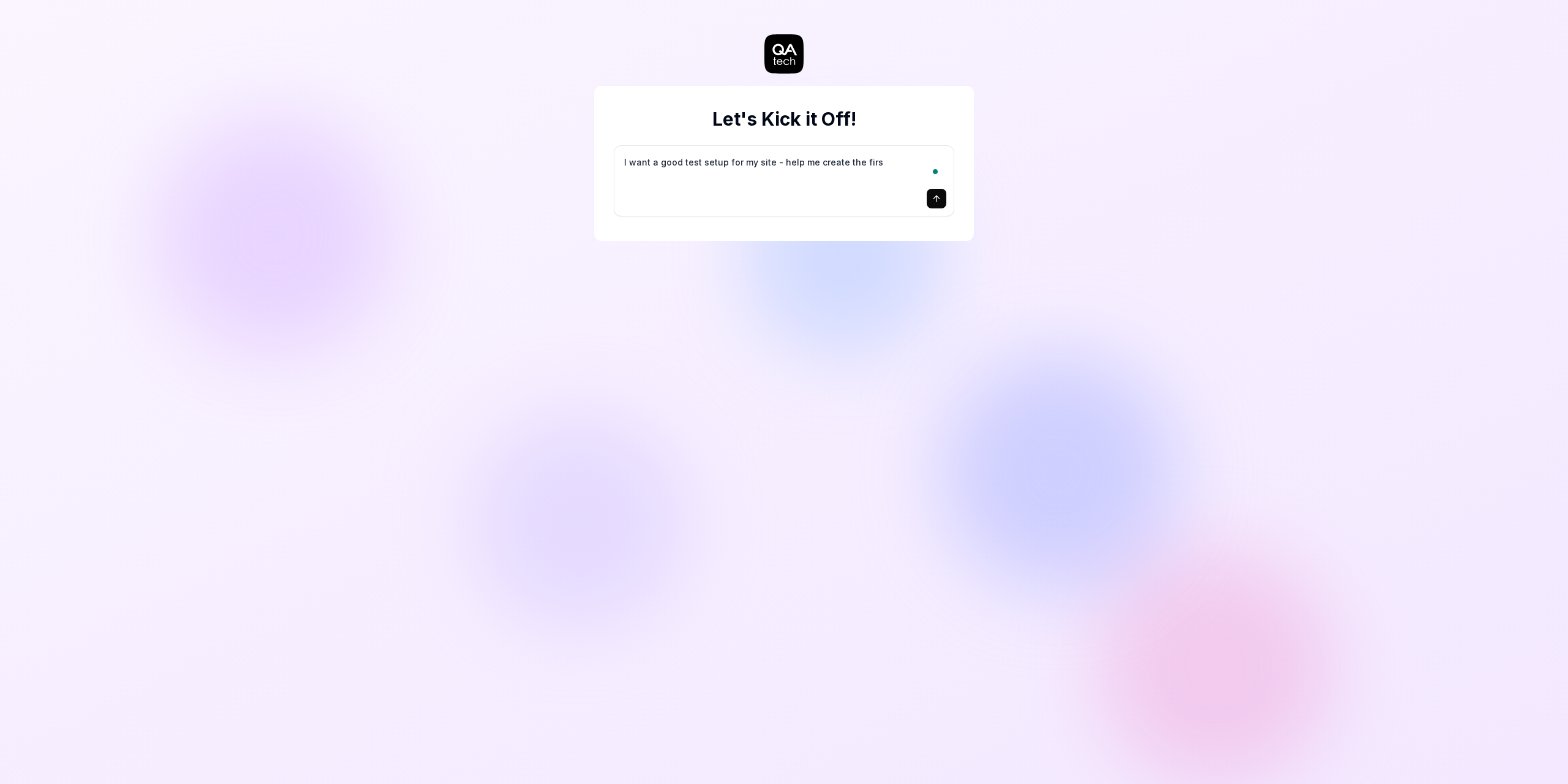
type textarea "I want a good test setup for my site - help me create the first"
type textarea "*"
type textarea "I want a good test setup for my site - help me create the first"
type textarea "*"
type textarea "I want a good test setup for my site - help me create the first 3"
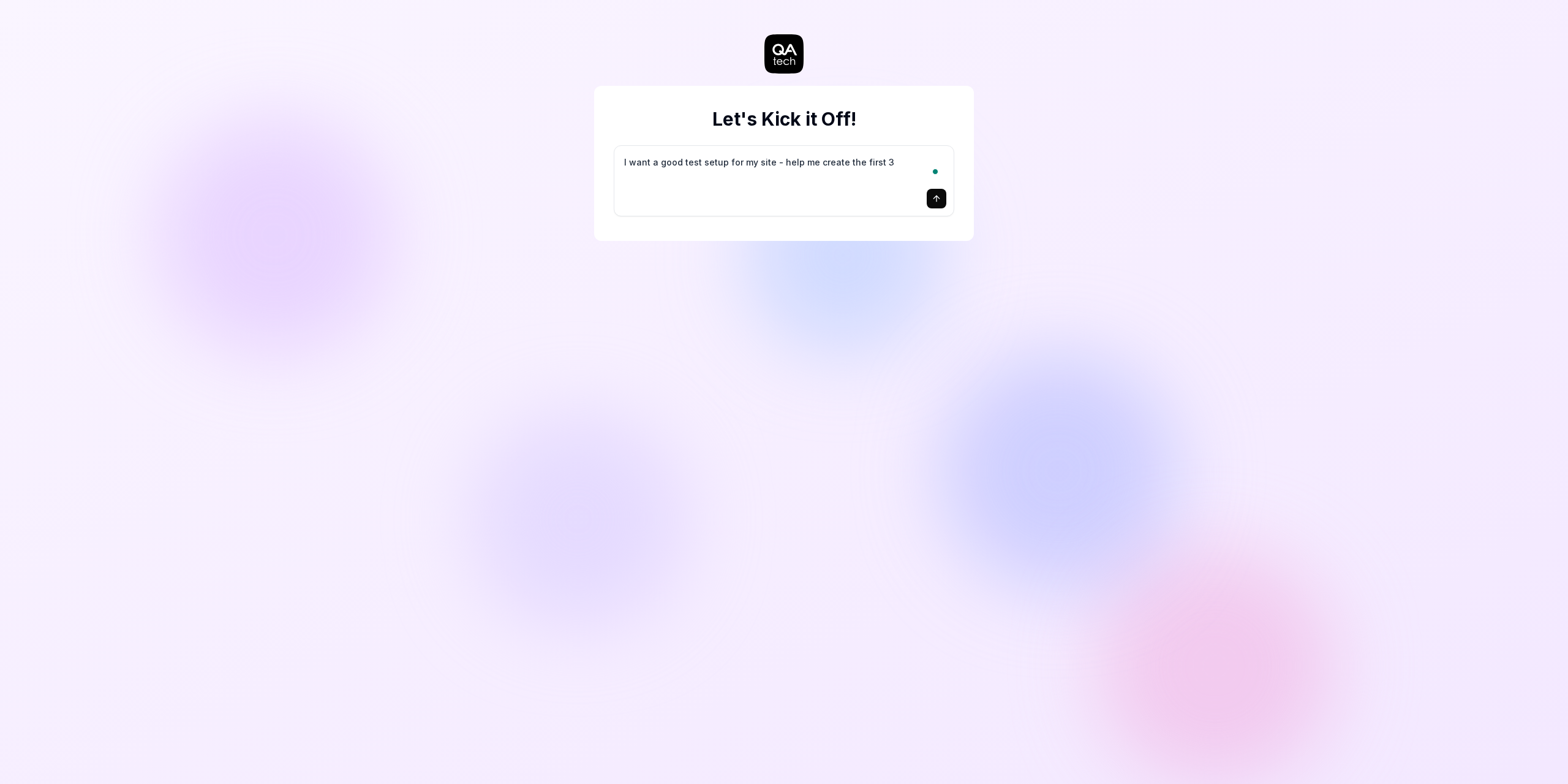
type textarea "*"
type textarea "I want a good test setup for my site - help me create the first 3-"
type textarea "*"
type textarea "I want a good test setup for my site - help me create the first 3-5"
type textarea "*"
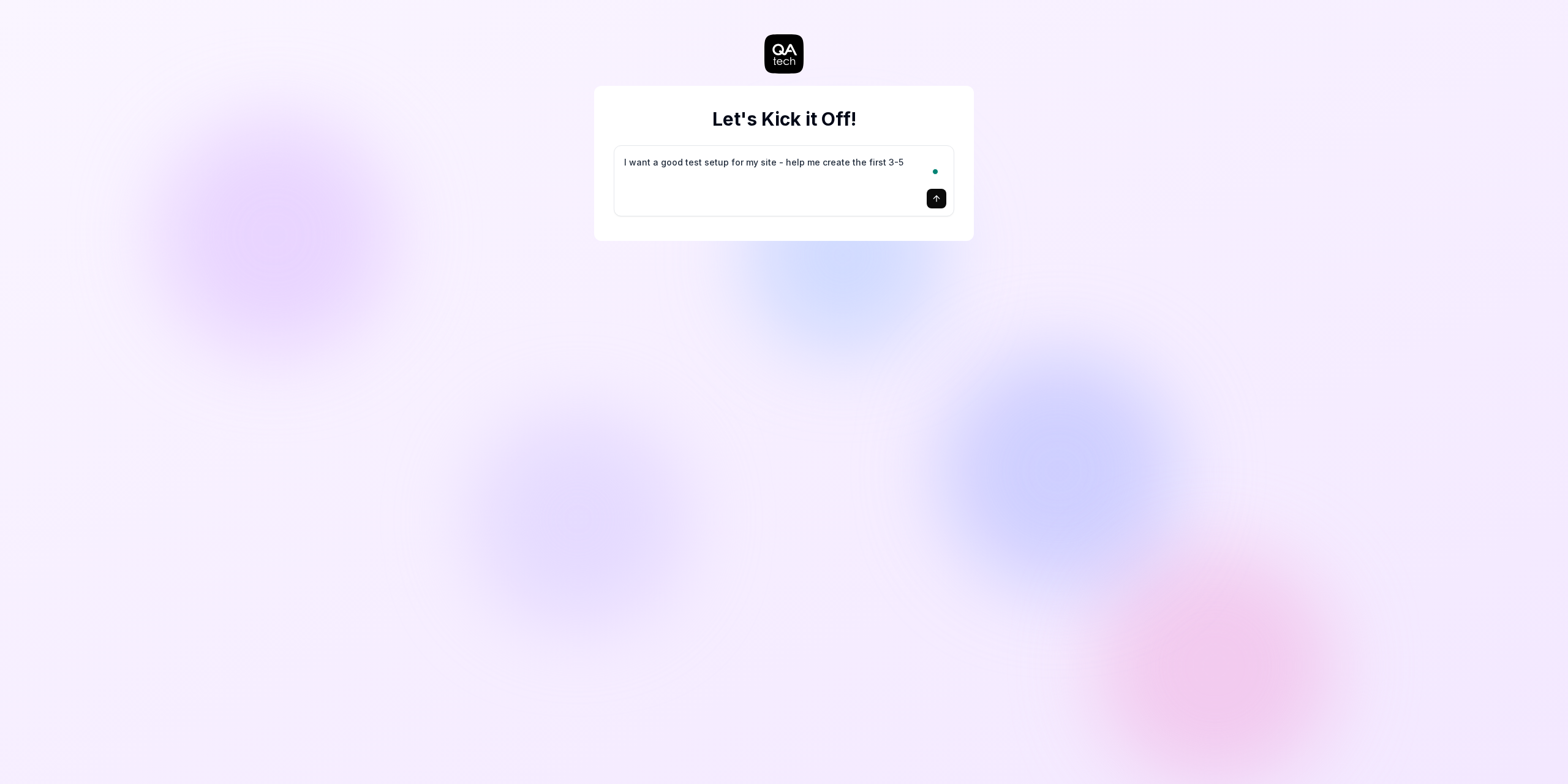
type textarea "I want a good test setup for my site - help me create the first 3-5"
type textarea "*"
type textarea "I want a good test setup for my site - help me create the first 3-5 t"
type textarea "*"
type textarea "I want a good test setup for my site - help me create the first 3-5 te"
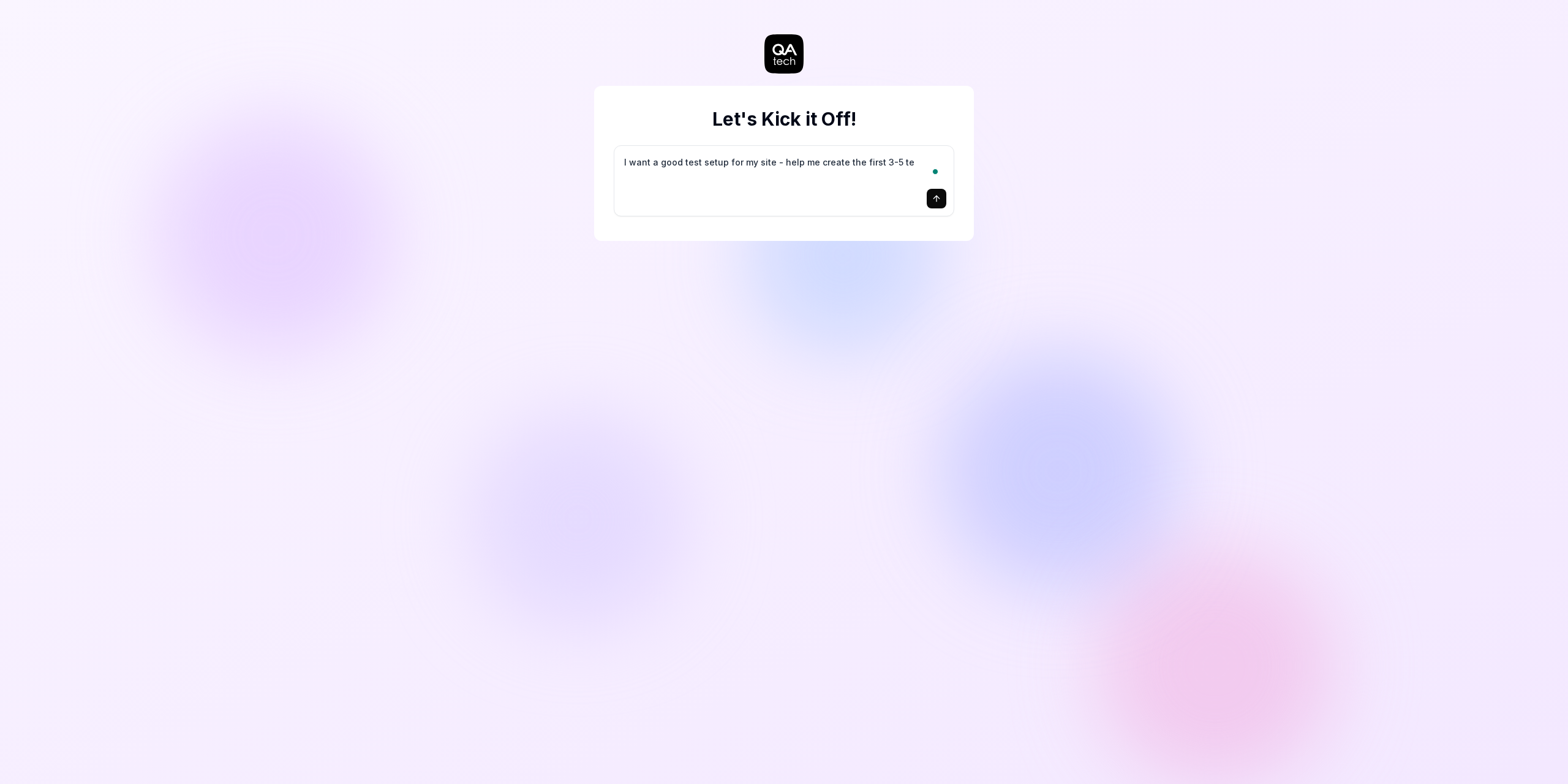
type textarea "*"
type textarea "I want a good test setup for my site - help me create the first 3-5 tes"
type textarea "*"
type textarea "I want a good test setup for my site - help me create the first 3-5 test"
type textarea "*"
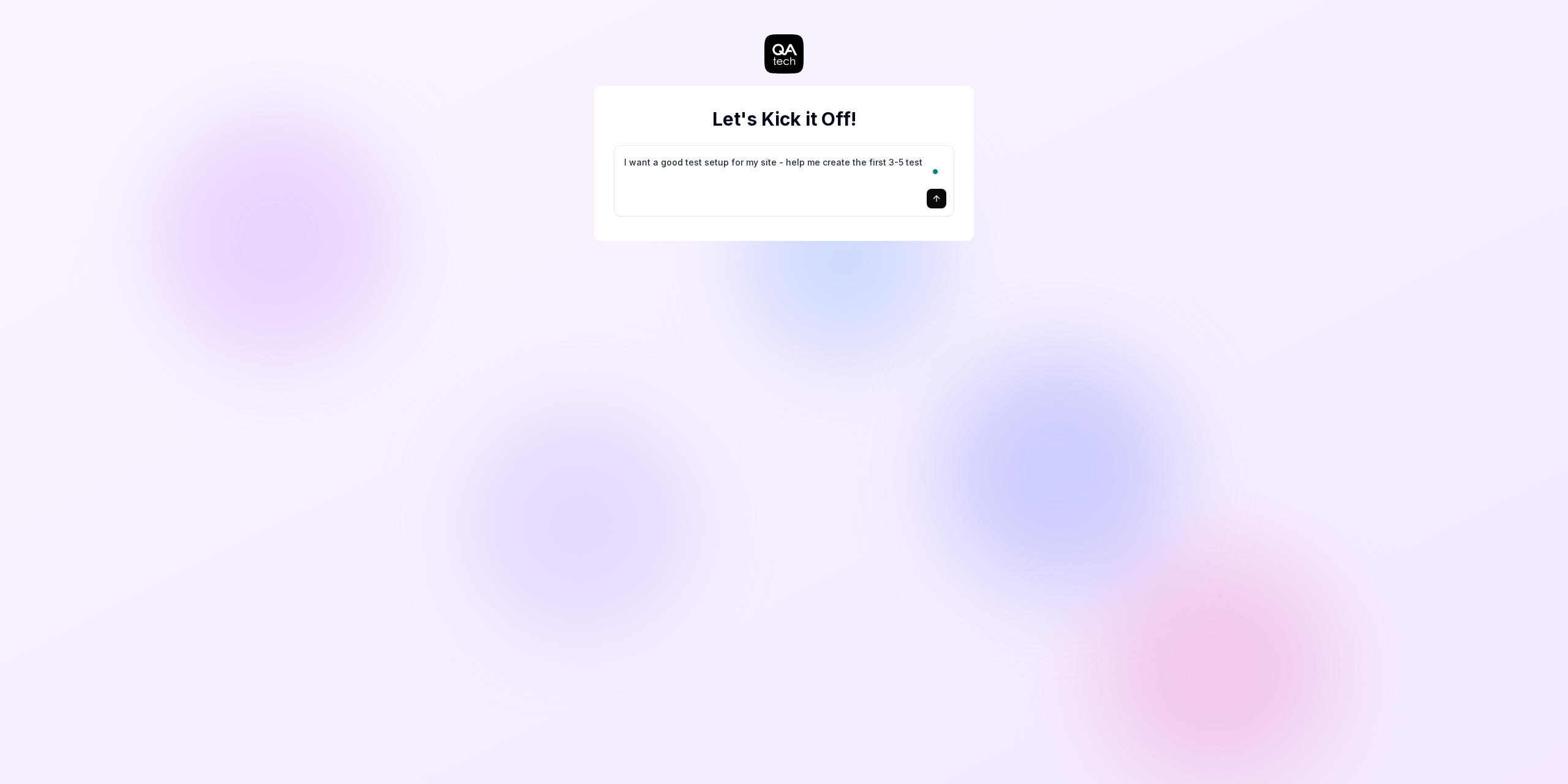
type textarea "I want a good test setup for my site - help me create the first 3-5 test"
type textarea "*"
type textarea "I want a good test setup for my site - help me create the first 3-5 test c"
type textarea "*"
type textarea "I want a good test setup for my site - help me create the first 3-5 test ca"
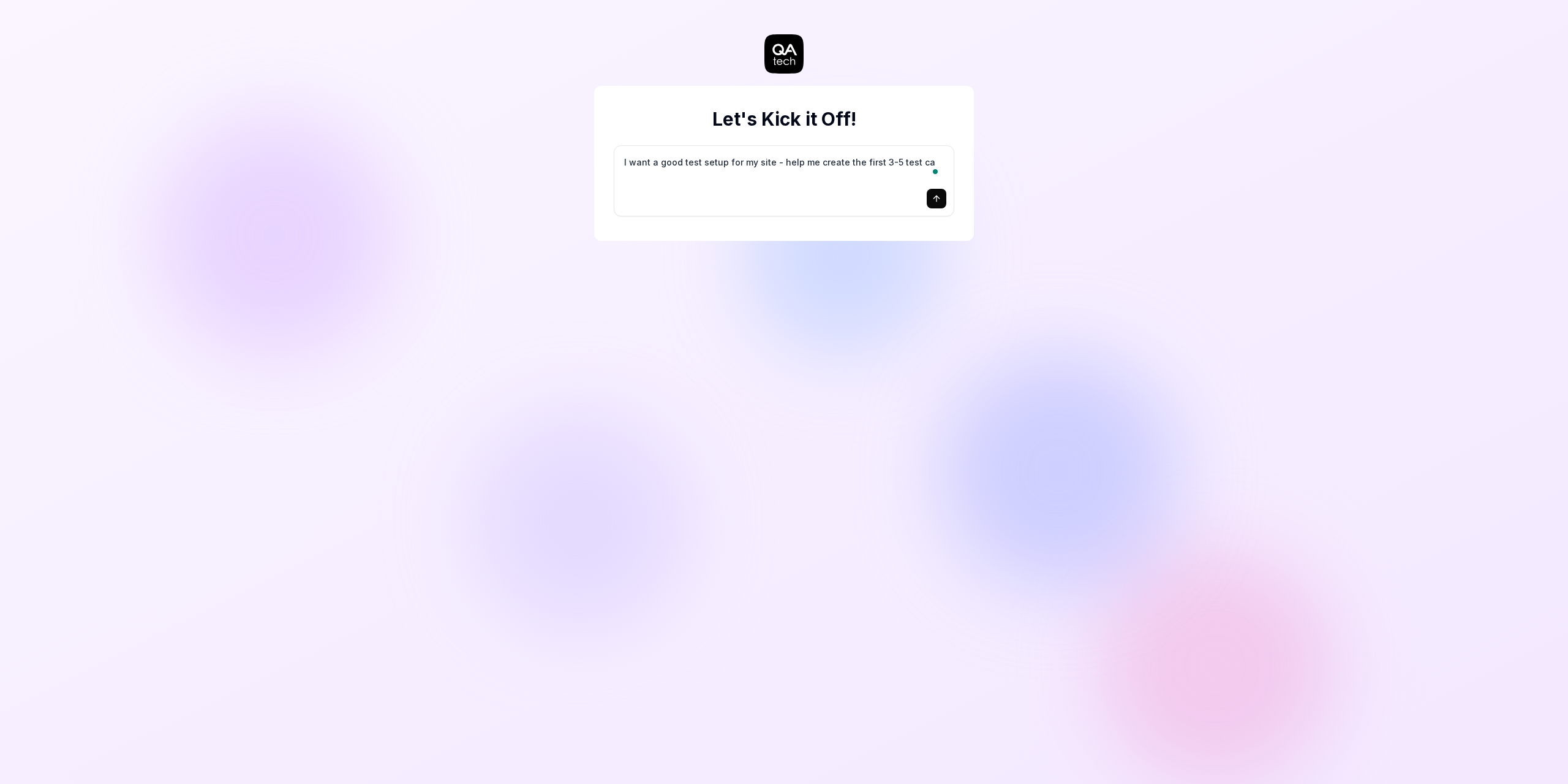
type textarea "*"
type textarea "I want a good test setup for my site - help me create the first 3-5 test cas"
type textarea "*"
type textarea "I want a good test setup for my site - help me create the first 3-5 test case"
type textarea "*"
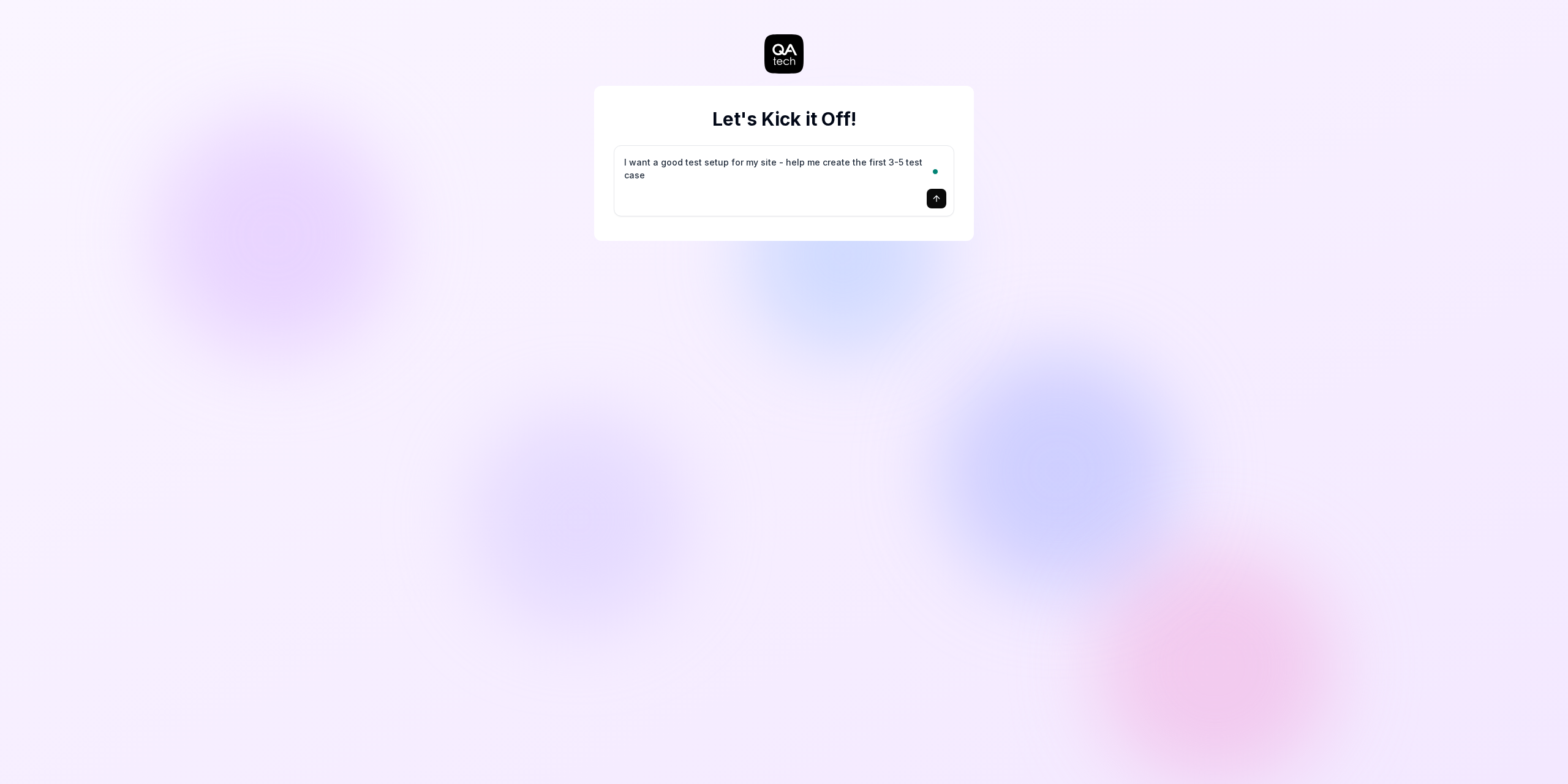
type textarea "I want a good test setup for my site - help me create the first 3-5 test cases"
click at [928, 198] on button "submit" at bounding box center [937, 198] width 20 height 20
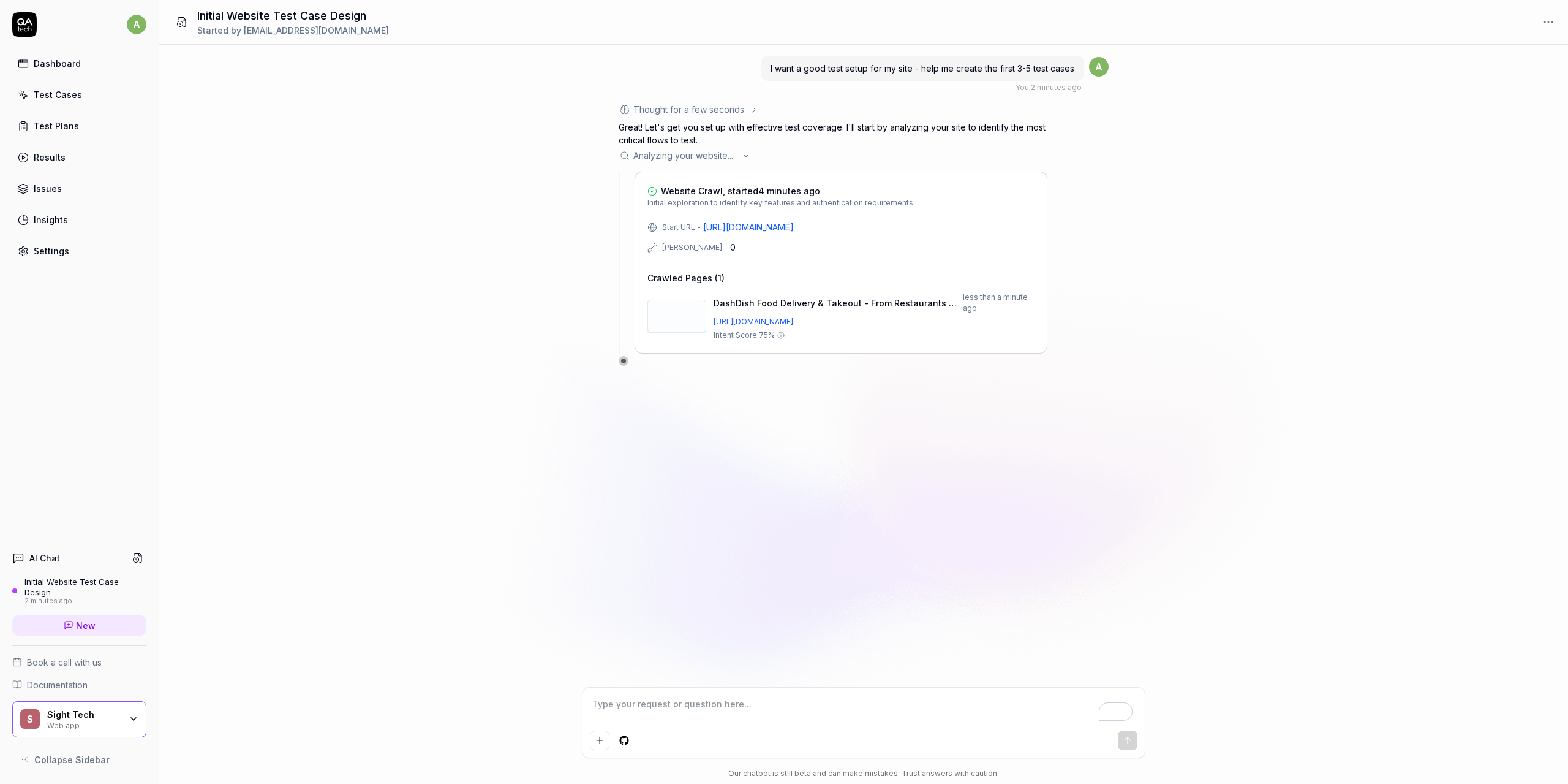
type textarea "*"
